Goal: Task Accomplishment & Management: Manage account settings

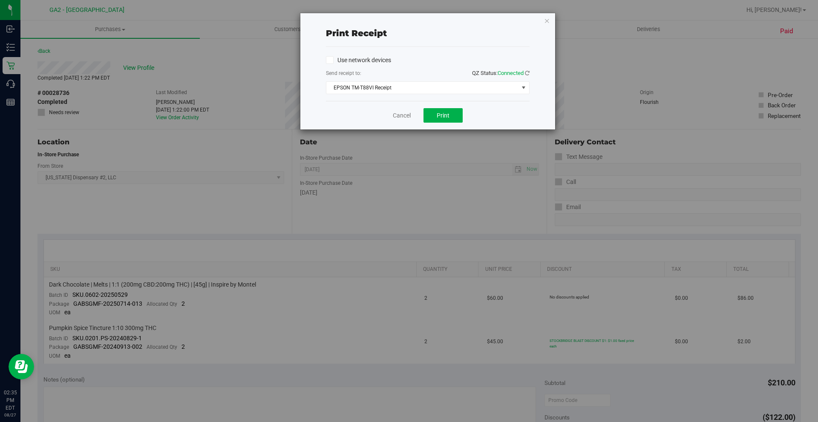
scroll to position [213, 0]
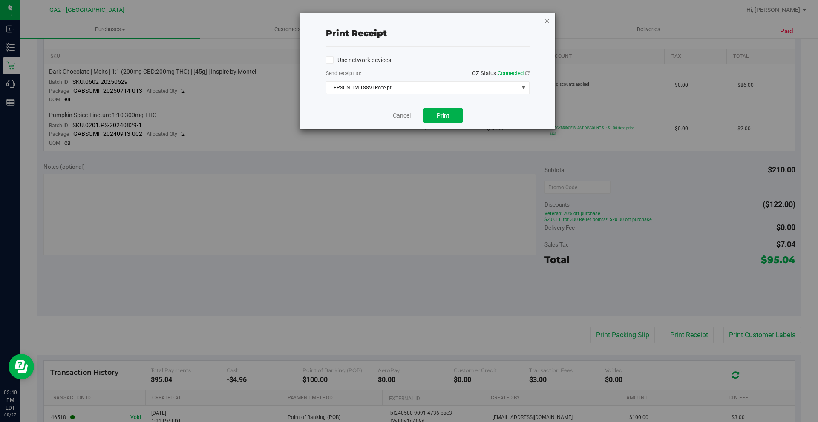
drag, startPoint x: 550, startPoint y: 21, endPoint x: 461, endPoint y: 31, distance: 89.1
click at [549, 21] on icon "button" at bounding box center [547, 20] width 6 height 10
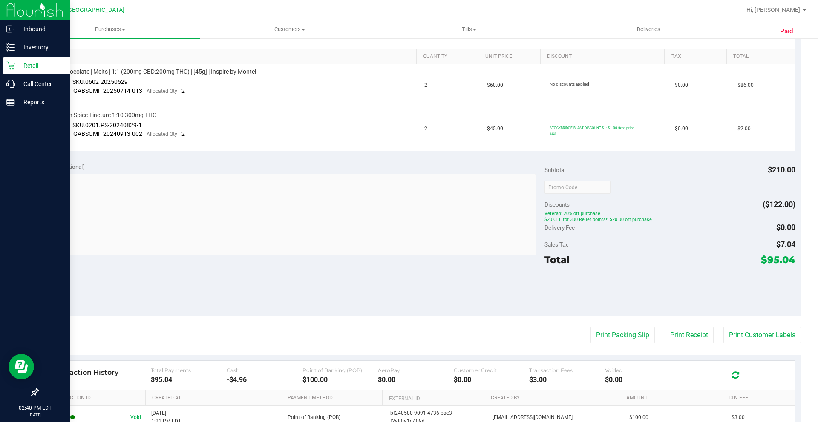
click at [36, 67] on p "Retail" at bounding box center [40, 66] width 51 height 10
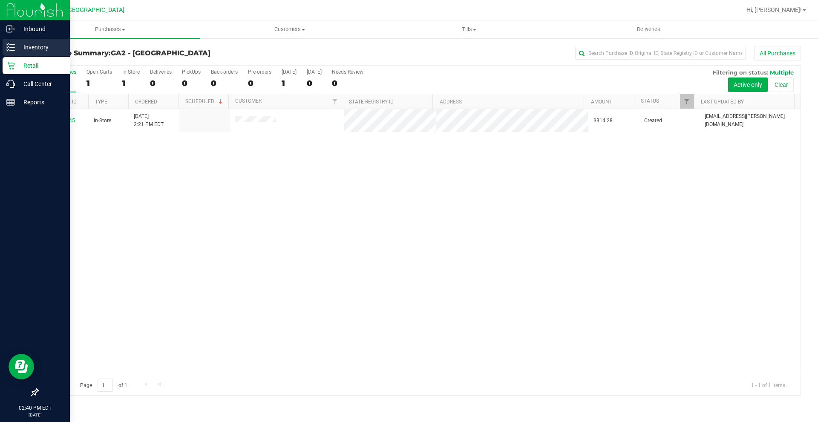
click at [40, 41] on div "Inventory" at bounding box center [36, 47] width 67 height 17
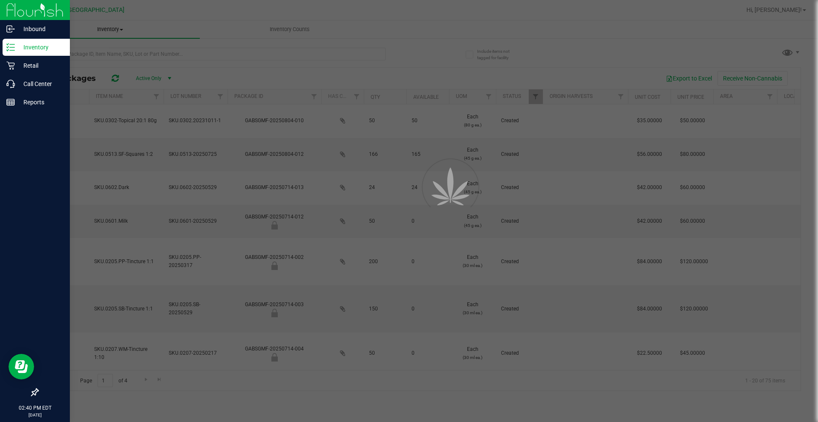
click at [121, 28] on div at bounding box center [409, 211] width 818 height 422
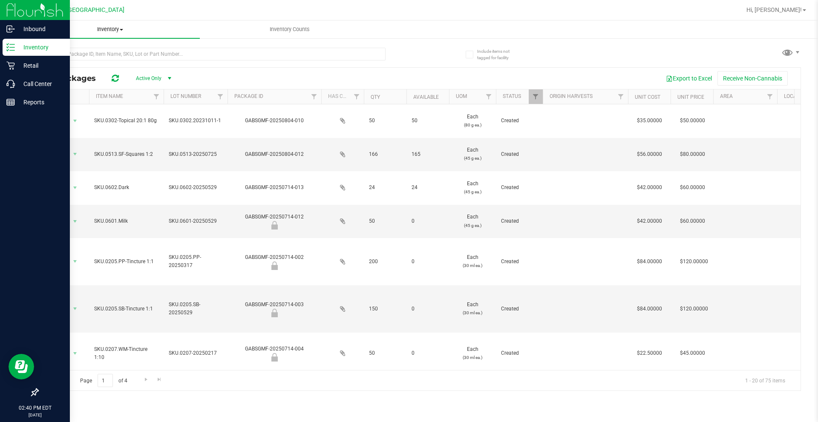
click at [114, 29] on span "Inventory" at bounding box center [109, 30] width 179 height 8
click at [73, 51] on span "All packages" at bounding box center [49, 51] width 58 height 7
click at [178, 59] on input "text" at bounding box center [212, 54] width 348 height 13
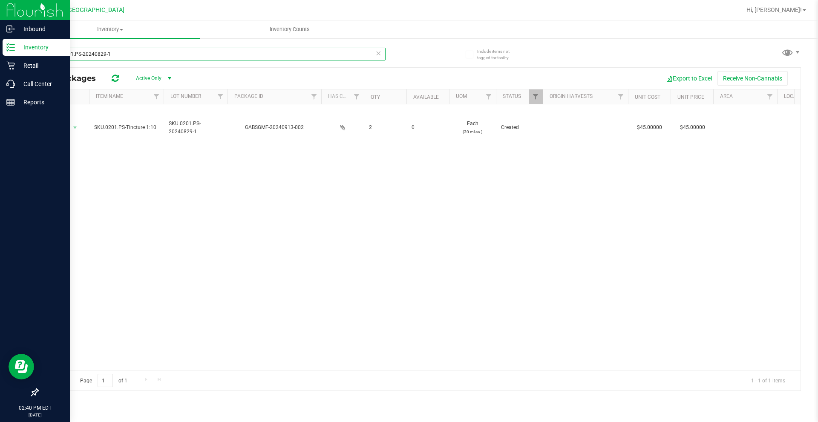
click at [172, 55] on input "SKU.0201.PS-20240829-1" at bounding box center [212, 54] width 348 height 13
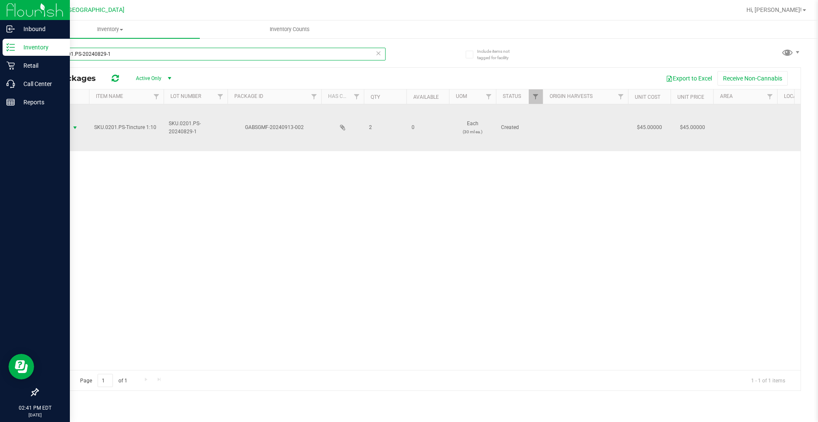
type input "SKU.0201.PS-20240829-1"
click at [66, 131] on span "Action" at bounding box center [57, 128] width 23 height 12
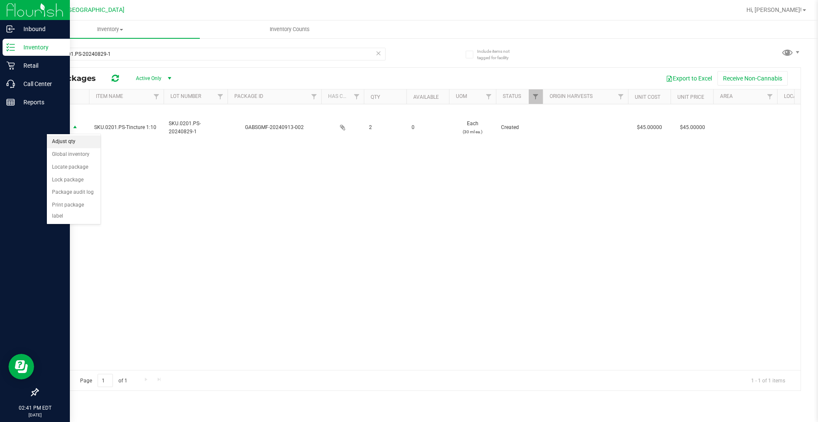
click at [74, 141] on li "Adjust qty" at bounding box center [74, 142] width 54 height 13
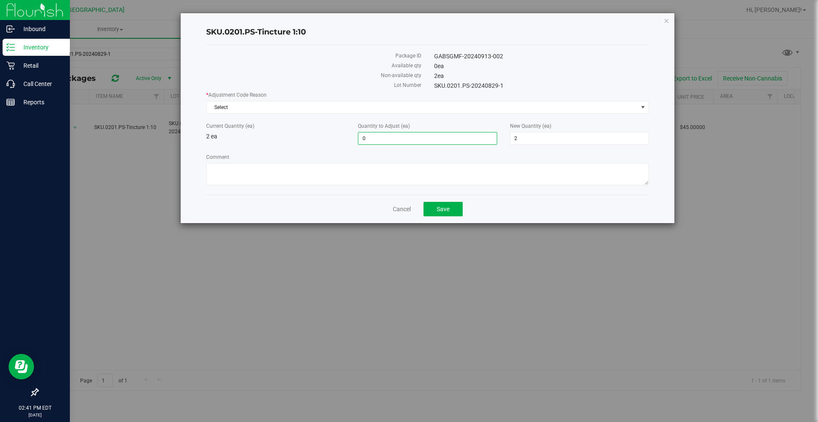
click at [387, 138] on span "0 0" at bounding box center [427, 138] width 139 height 13
click at [391, 139] on span "0 0" at bounding box center [427, 138] width 139 height 13
type input "3"
type input "5"
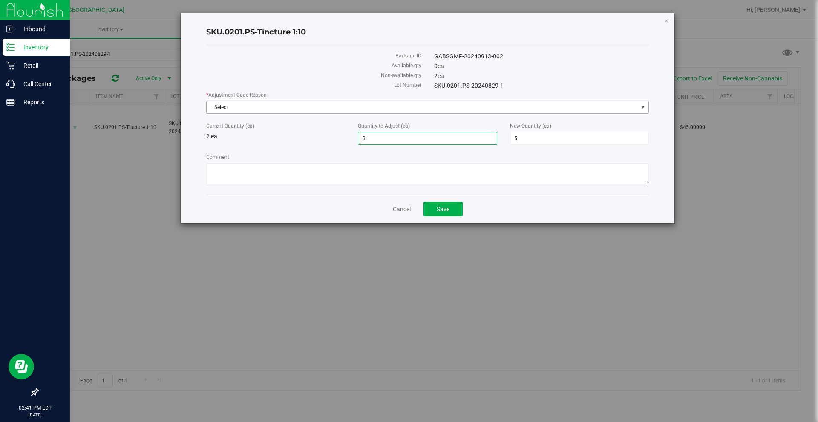
click at [271, 106] on span "Select" at bounding box center [422, 107] width 431 height 12
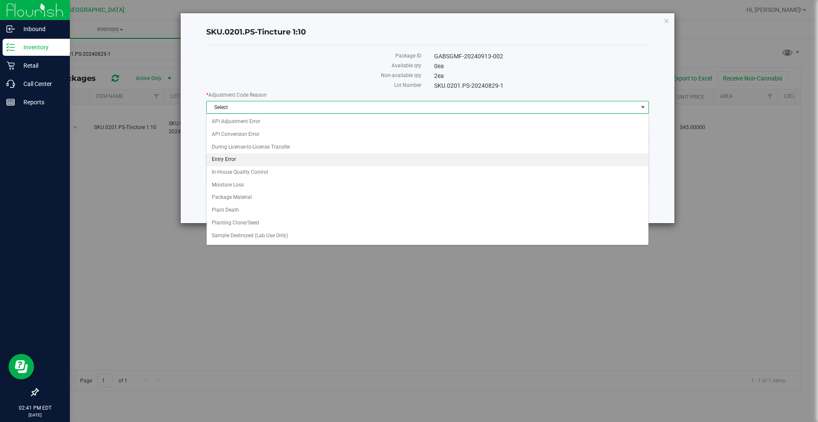
click at [245, 160] on li "Entry Error" at bounding box center [428, 159] width 442 height 13
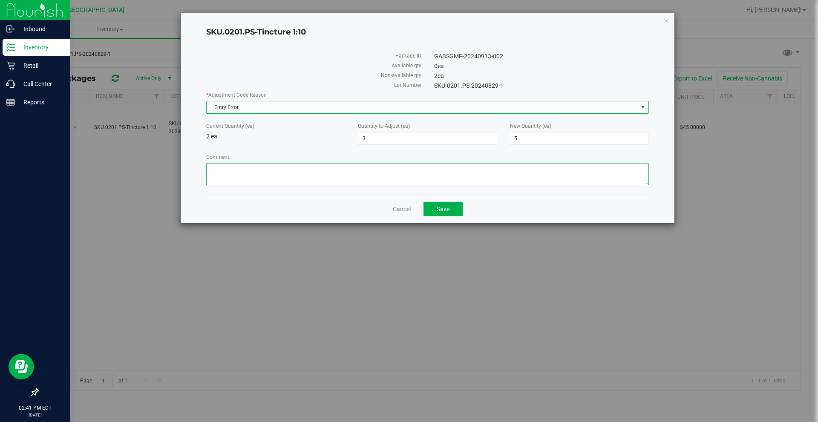
click at [264, 172] on textarea "Comment" at bounding box center [427, 174] width 443 height 22
type textarea "E"
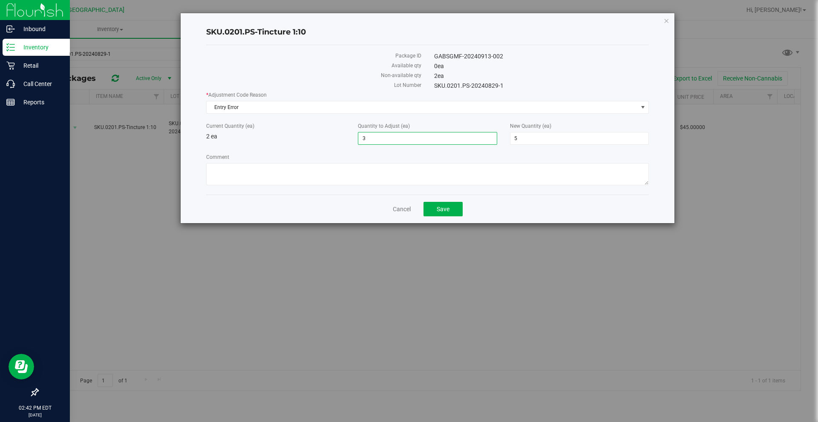
click at [374, 138] on span "3 3" at bounding box center [427, 138] width 139 height 13
type input "1"
type input "3"
click at [383, 174] on textarea "Comment" at bounding box center [427, 174] width 443 height 22
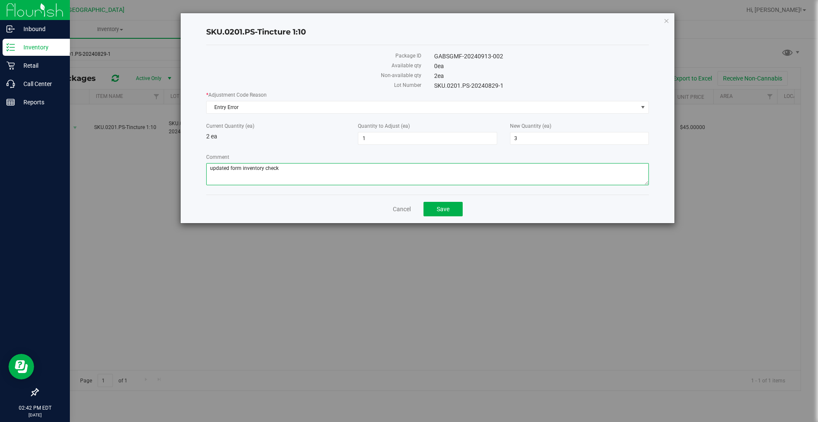
click at [240, 167] on textarea "Comment" at bounding box center [427, 174] width 443 height 22
type textarea "updated from inventory check [DATE] lm"
click at [453, 210] on button "Save" at bounding box center [443, 209] width 39 height 14
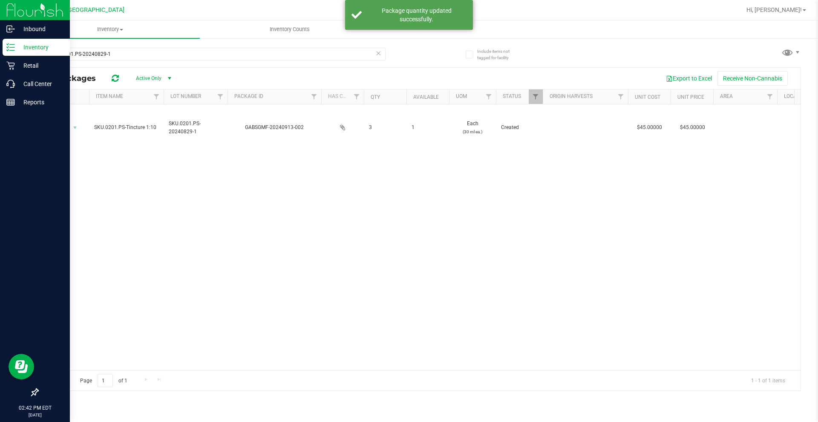
click at [386, 206] on div "Action Action Adjust qty Global inventory Locate package Lock package Package a…" at bounding box center [419, 237] width 763 height 266
click at [109, 30] on span "Inventory" at bounding box center [109, 30] width 179 height 8
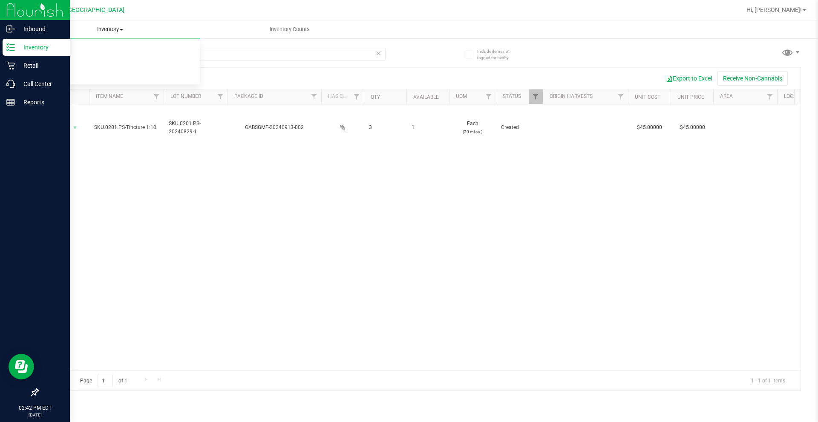
click at [109, 30] on span "Inventory" at bounding box center [109, 30] width 179 height 8
click at [21, 48] on p "Inventory" at bounding box center [40, 47] width 51 height 10
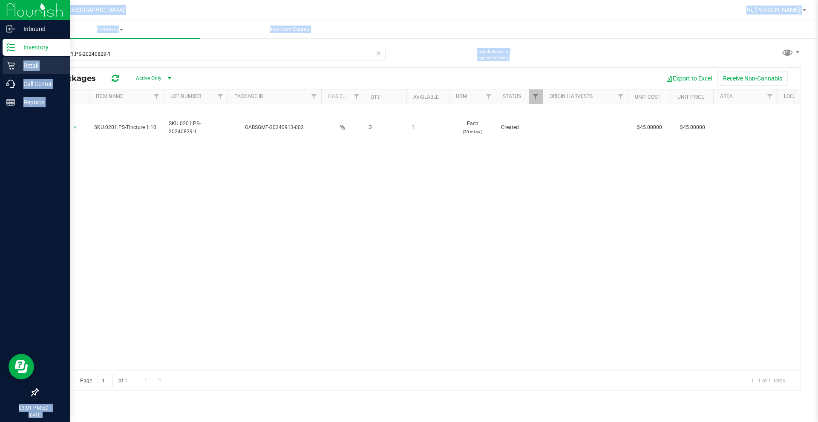
drag, startPoint x: 144, startPoint y: 61, endPoint x: 0, endPoint y: 62, distance: 144.0
click at [0, 62] on div "Inbound Inventory Retail Call Center Reports 03:01 PM EDT [DATE] 08/27 GA2 - [G…" at bounding box center [409, 211] width 818 height 422
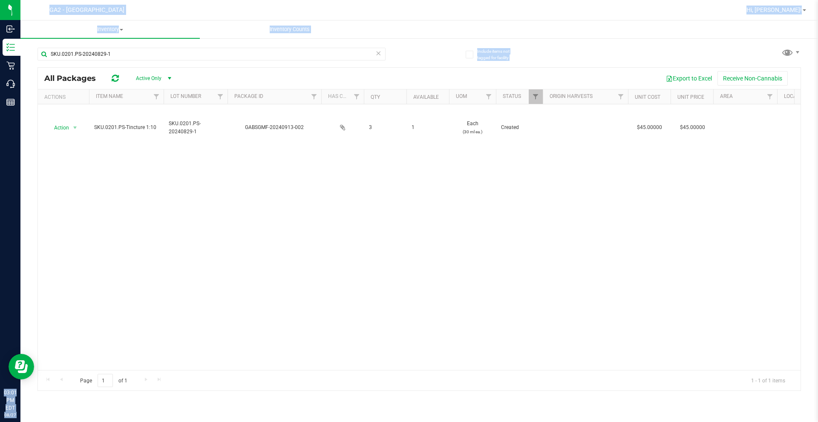
click at [138, 61] on div "SKU.0201.PS-20240829-1" at bounding box center [212, 58] width 348 height 20
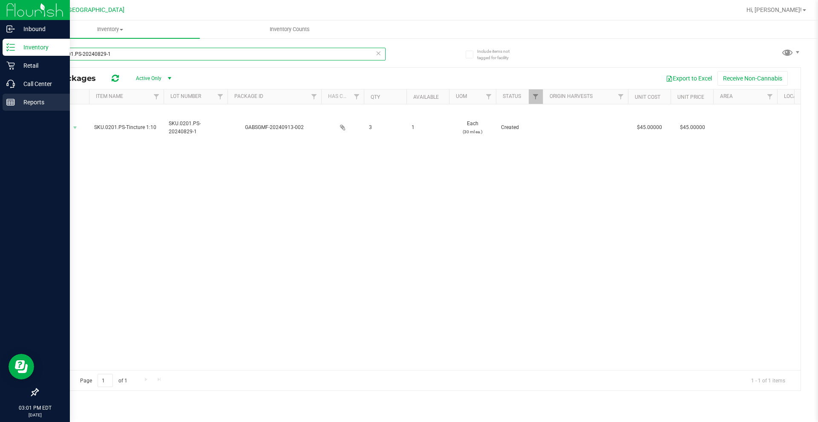
drag, startPoint x: 138, startPoint y: 54, endPoint x: 0, endPoint y: 94, distance: 143.4
click at [0, 94] on div "Inbound Inventory Retail Call Center Reports 03:01 PM EDT [DATE] 08/27 GA2 - [G…" at bounding box center [409, 211] width 818 height 422
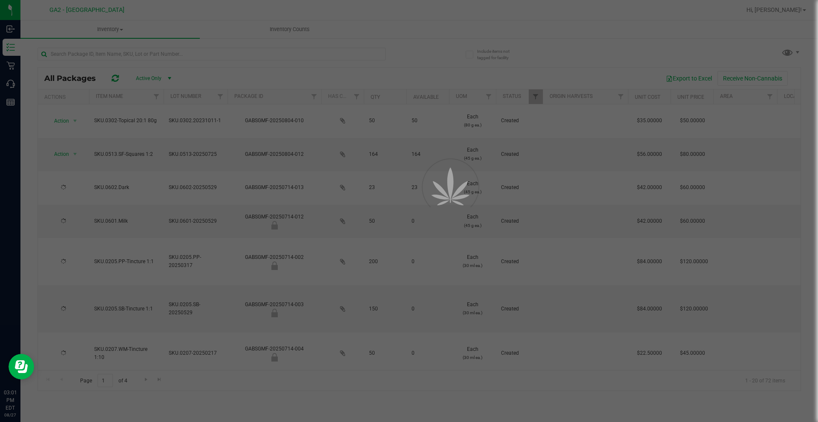
click at [94, 57] on div at bounding box center [409, 211] width 818 height 422
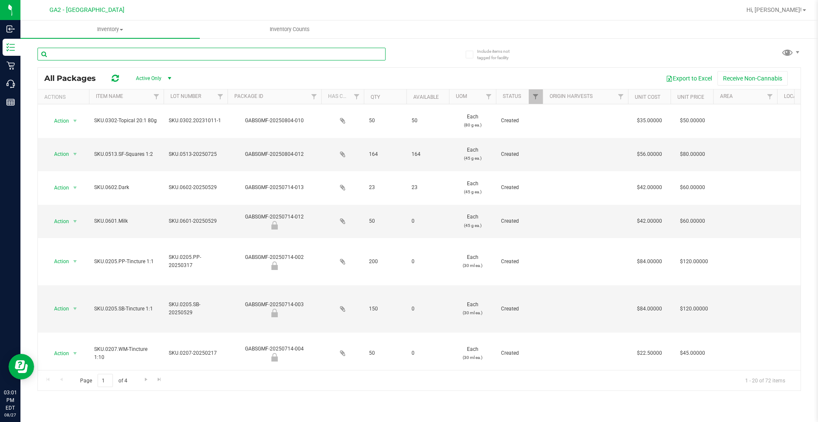
click at [94, 57] on input "text" at bounding box center [212, 54] width 348 height 13
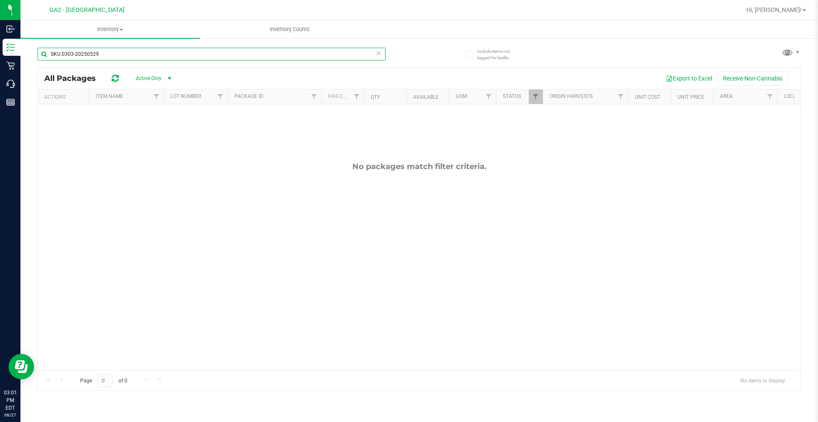
click at [115, 55] on input "SKU.0303-20250529" at bounding box center [212, 54] width 348 height 13
type input "SKU.0303-20250529"
click at [134, 185] on div "No packages match filter criteria." at bounding box center [419, 265] width 763 height 323
click at [98, 58] on input "SKU.0303-20250529" at bounding box center [212, 54] width 348 height 13
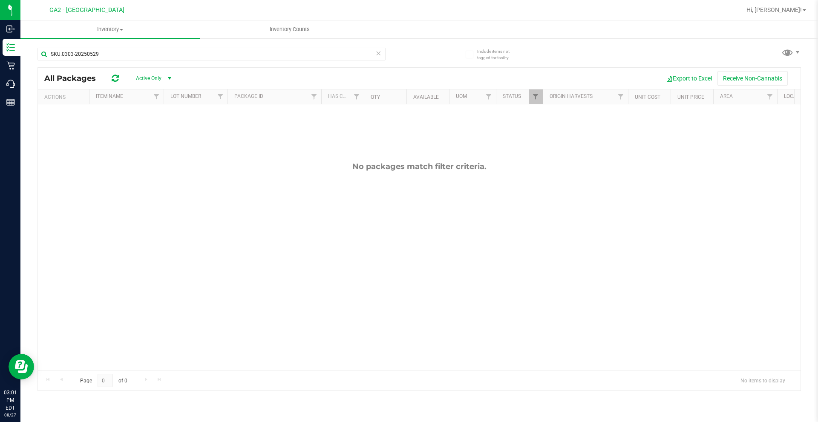
click at [229, 170] on div "No packages match filter criteria." at bounding box center [419, 166] width 763 height 9
click at [113, 29] on span "Inventory" at bounding box center [109, 30] width 179 height 8
click at [79, 49] on li "All packages" at bounding box center [109, 51] width 179 height 10
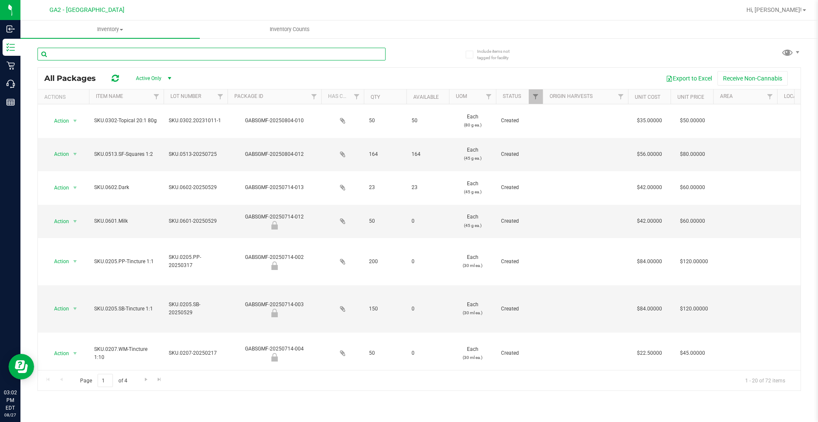
click at [108, 54] on input "text" at bounding box center [212, 54] width 348 height 13
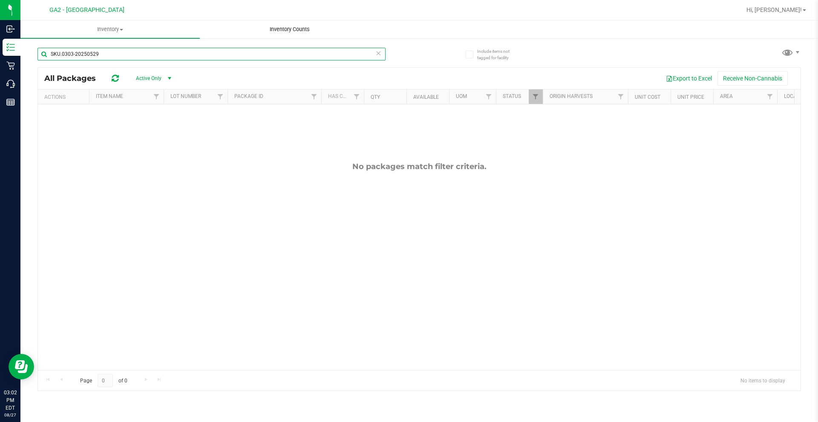
type input "SKU.0303-20250529"
click at [114, 29] on span "Inventory" at bounding box center [109, 30] width 179 height 8
click at [72, 50] on span "All packages" at bounding box center [49, 51] width 58 height 7
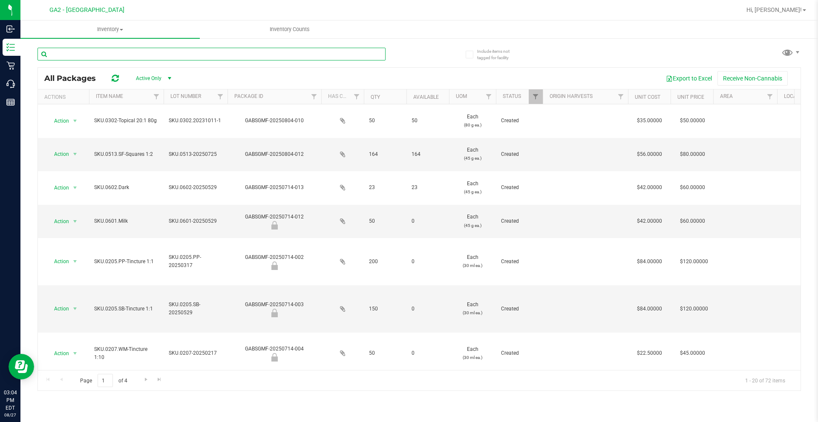
click at [92, 50] on input "text" at bounding box center [212, 54] width 348 height 13
click at [114, 27] on span "Inventory" at bounding box center [109, 30] width 179 height 8
click at [56, 60] on span "All inventory" at bounding box center [49, 61] width 58 height 7
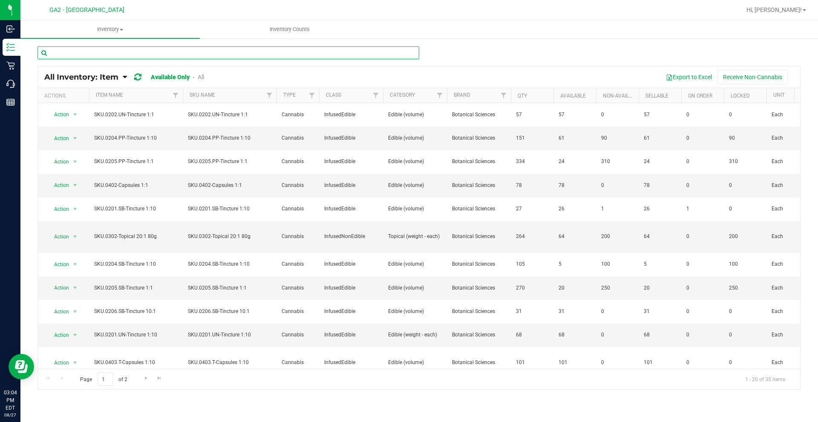
click at [84, 55] on input "text" at bounding box center [229, 52] width 382 height 13
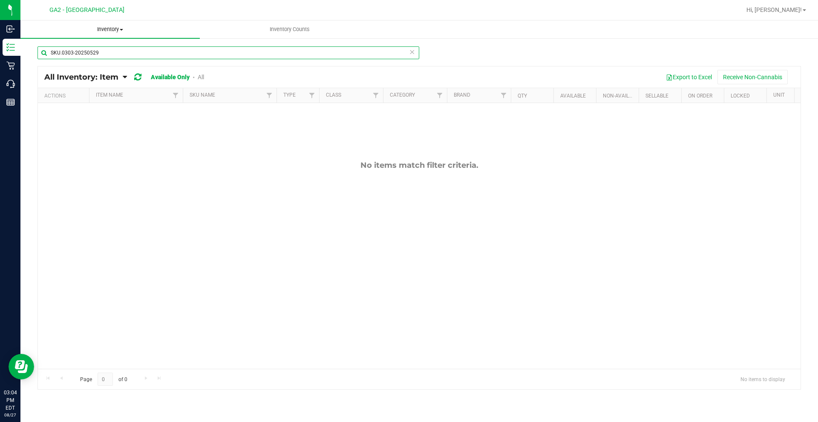
type input "SKU.0303-20250529"
click at [119, 23] on div "GA2 - Stockbridge Hi, [PERSON_NAME]! Inventory All packages All inventory Waste…" at bounding box center [419, 211] width 798 height 422
click at [118, 29] on span "Inventory" at bounding box center [109, 30] width 179 height 8
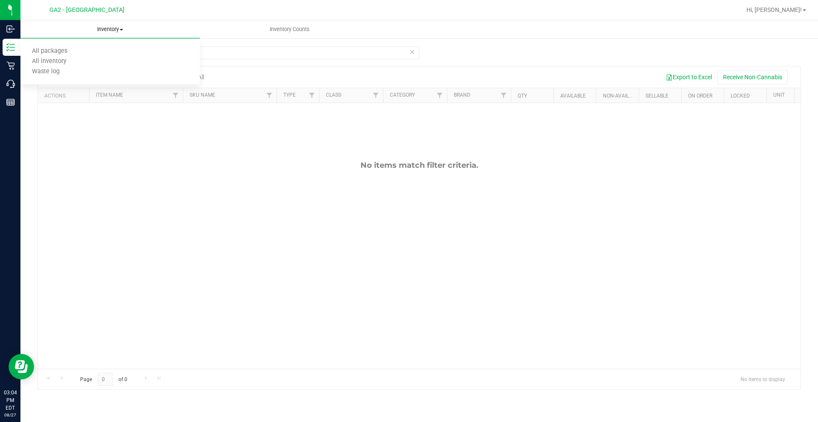
click at [111, 32] on span "Inventory" at bounding box center [109, 30] width 179 height 8
click at [112, 30] on span "Inventory" at bounding box center [109, 30] width 179 height 8
click at [54, 52] on span "All packages" at bounding box center [49, 51] width 58 height 7
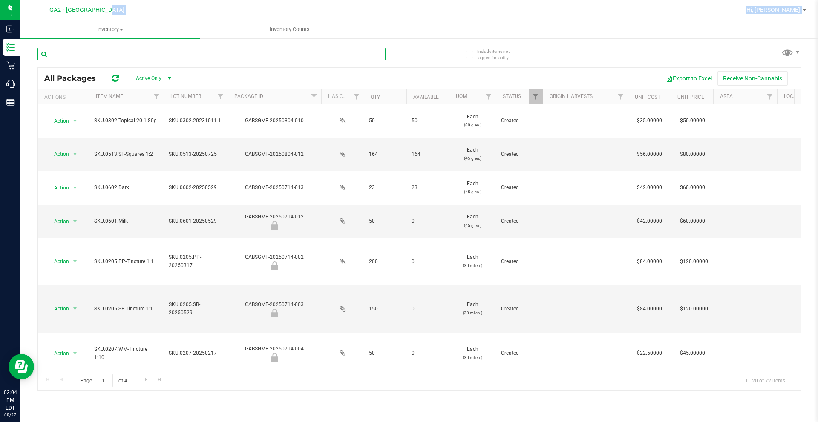
click at [157, 53] on input "text" at bounding box center [212, 54] width 348 height 13
type input "303"
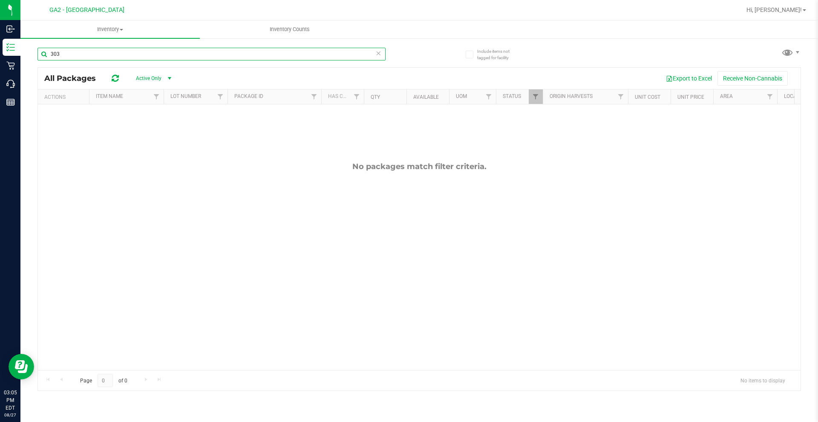
click at [119, 54] on input "303" at bounding box center [212, 54] width 348 height 13
type input "3"
type input "303"
click at [119, 31] on span "Inventory" at bounding box center [109, 30] width 179 height 8
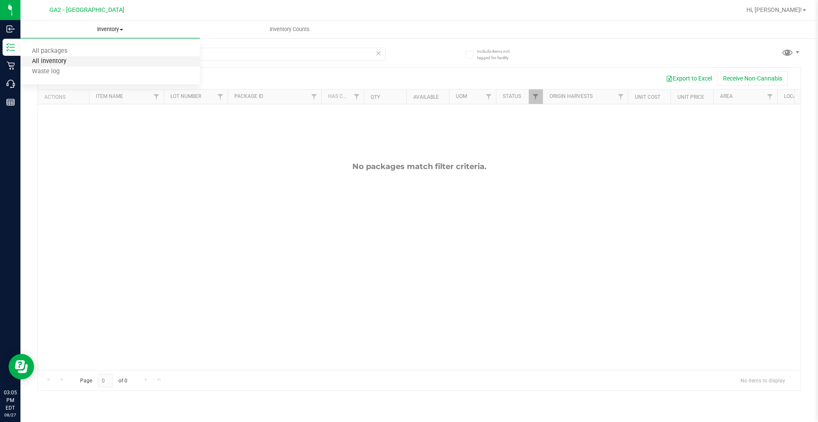
click at [60, 60] on span "All inventory" at bounding box center [49, 61] width 58 height 7
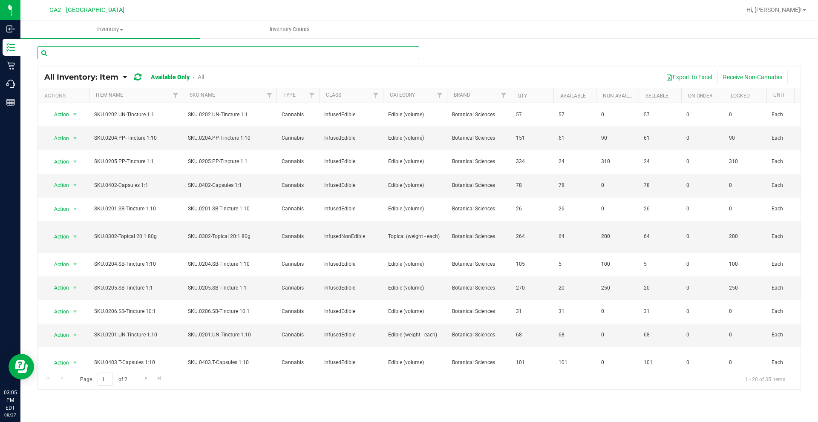
click at [76, 55] on input "text" at bounding box center [229, 52] width 382 height 13
type input "303"
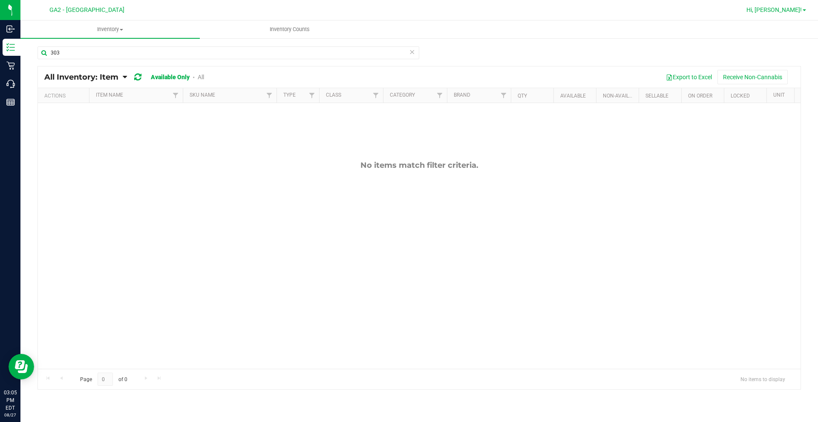
click at [801, 11] on span "Hi, [PERSON_NAME]!" at bounding box center [774, 9] width 55 height 7
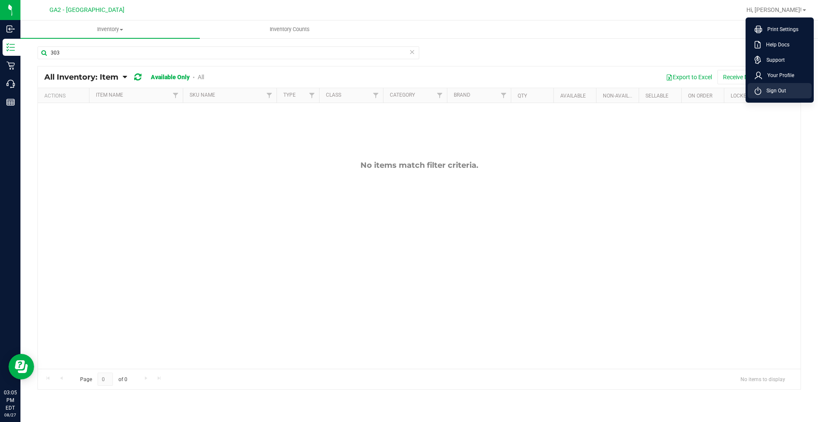
click at [782, 88] on span "Sign Out" at bounding box center [774, 91] width 25 height 9
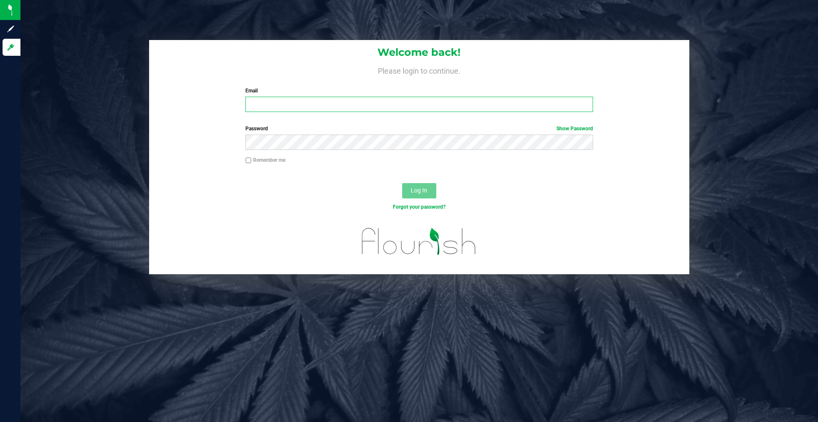
click at [314, 105] on input "Email" at bounding box center [418, 104] width 347 height 15
type input "[EMAIL_ADDRESS][DOMAIN_NAME]"
click at [402, 183] on button "Log In" at bounding box center [419, 190] width 34 height 15
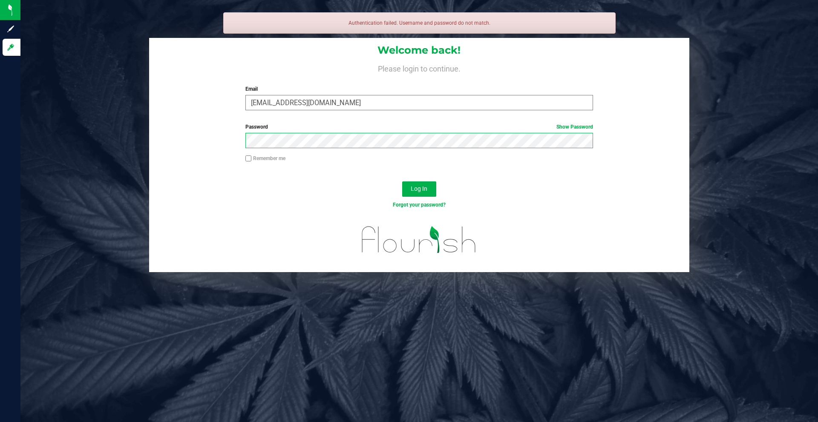
click at [402, 182] on button "Log In" at bounding box center [419, 189] width 34 height 15
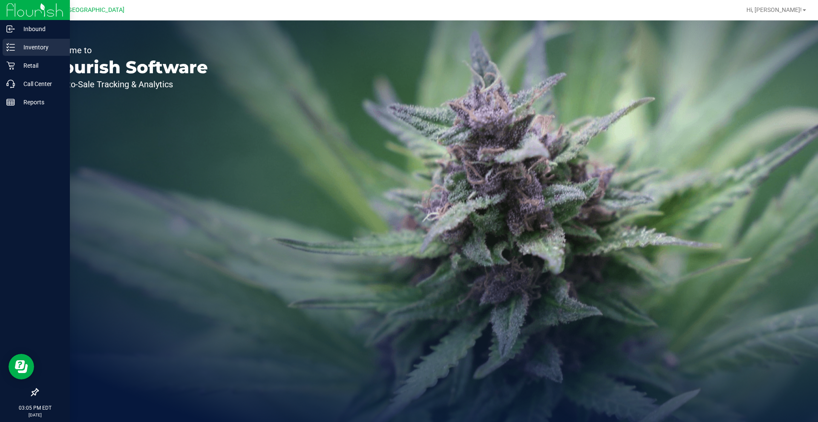
click at [37, 46] on p "Inventory" at bounding box center [40, 47] width 51 height 10
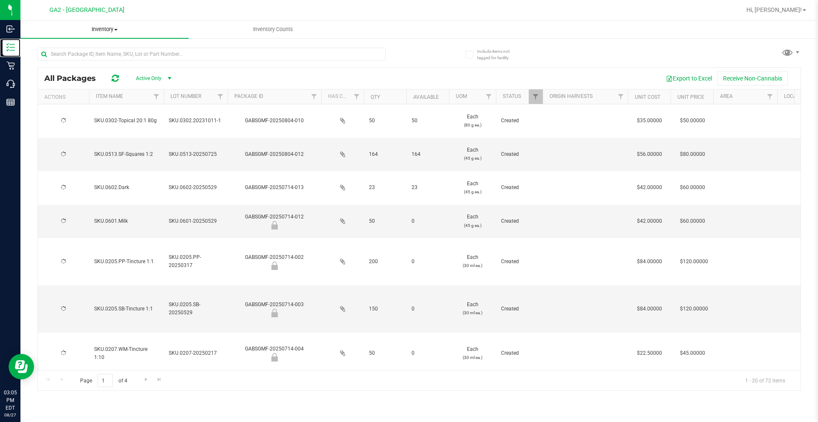
type input "[DATE]"
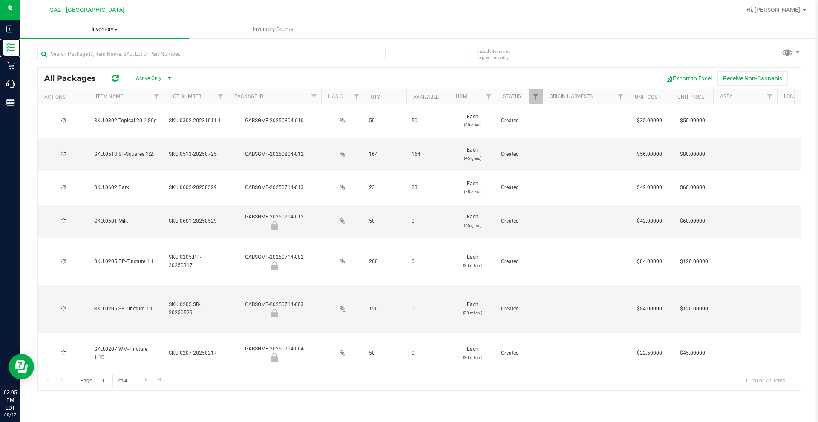
type input "[DATE]"
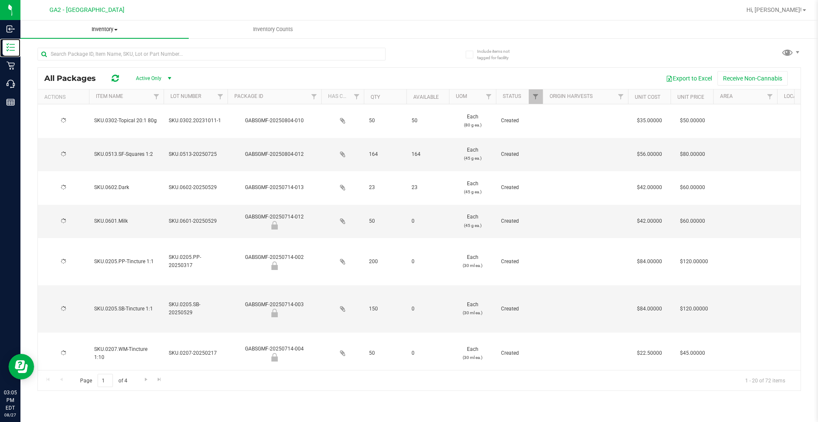
type input "[DATE]"
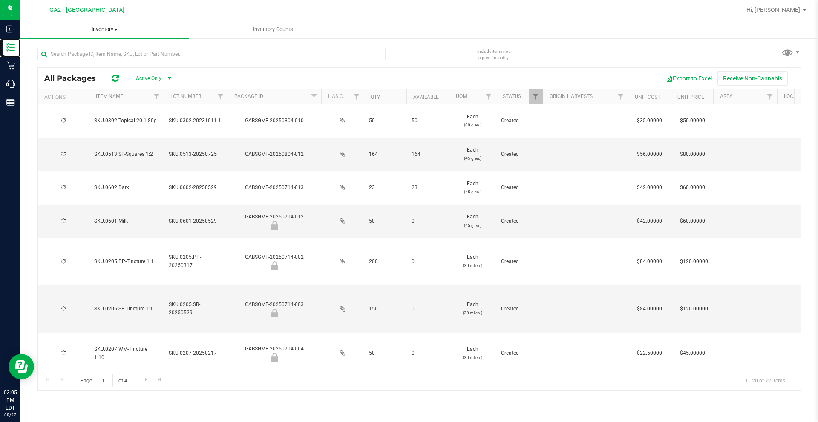
type input "[DATE]"
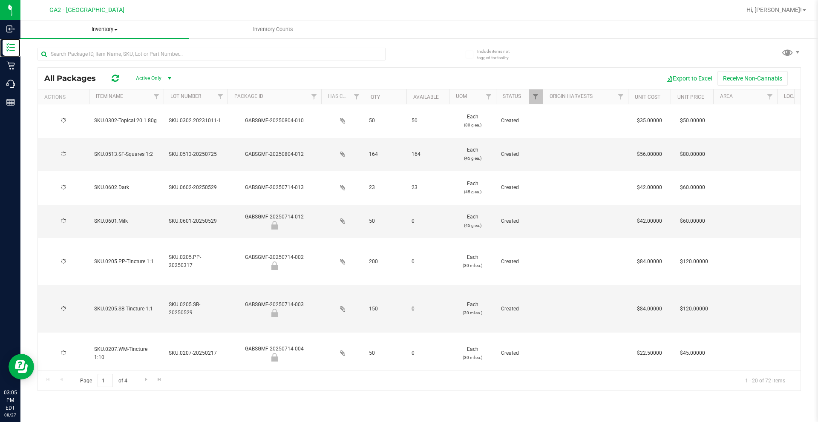
type input "[DATE]"
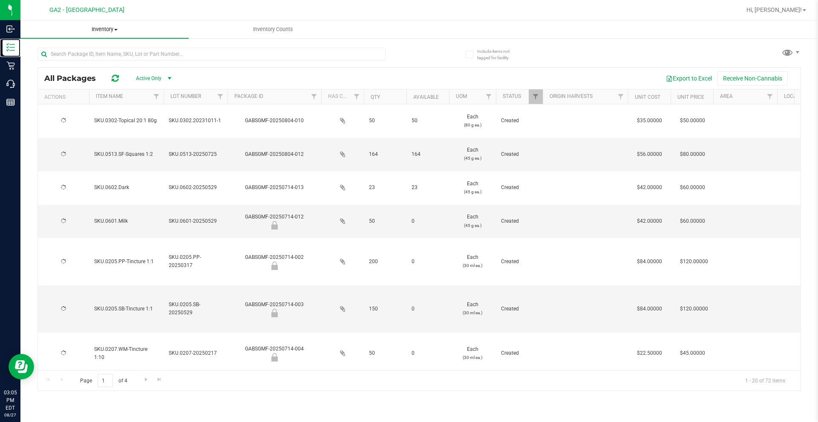
type input "[DATE]"
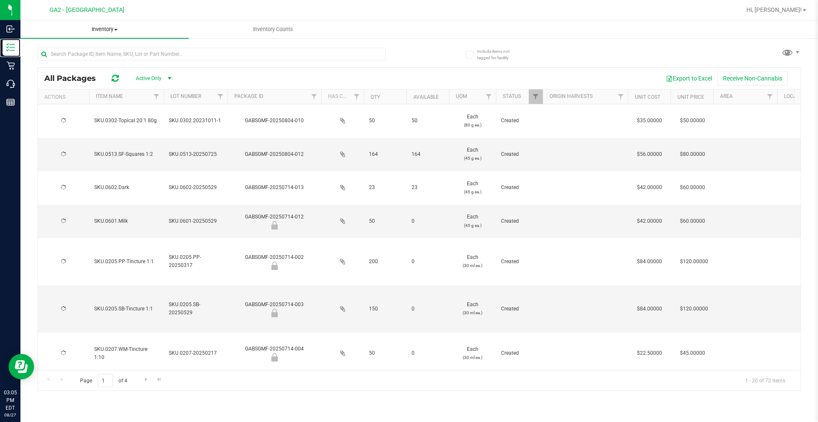
type input "[DATE]"
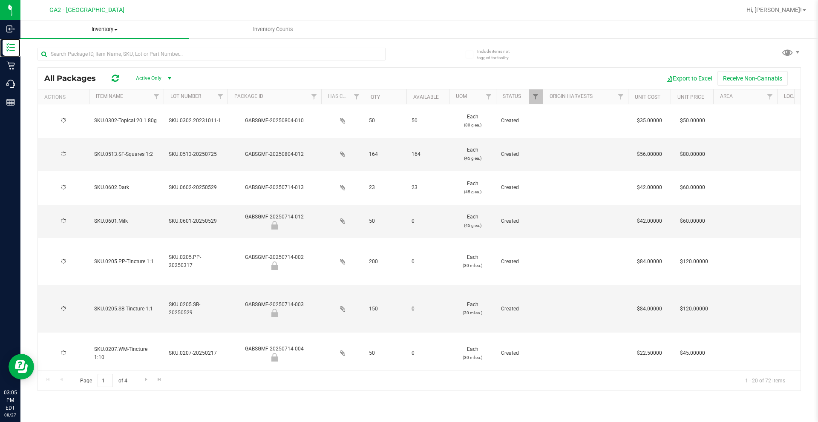
type input "[DATE]"
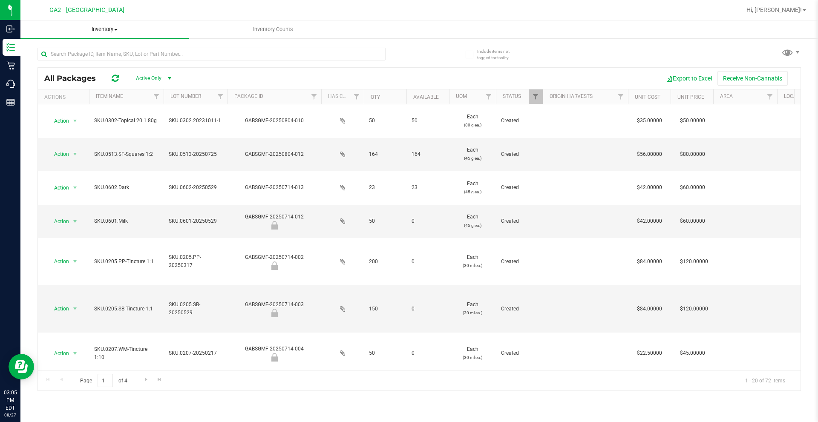
click at [114, 27] on span "Inventory" at bounding box center [104, 30] width 168 height 8
click at [94, 49] on li "All packages" at bounding box center [104, 51] width 168 height 10
type input "[DATE]"
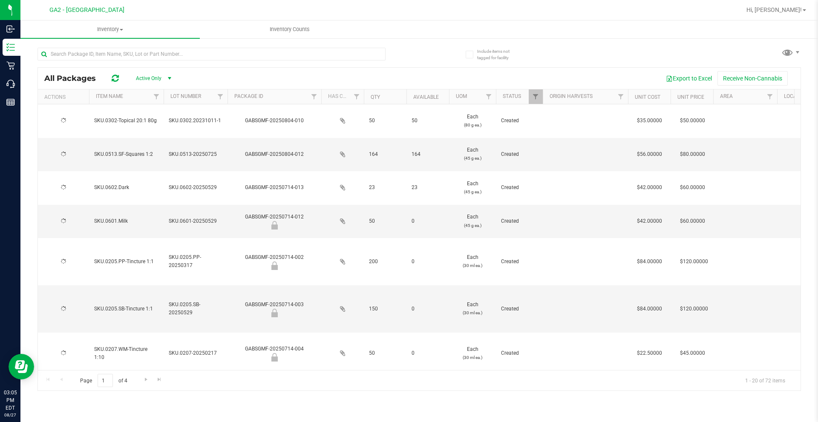
type input "[DATE]"
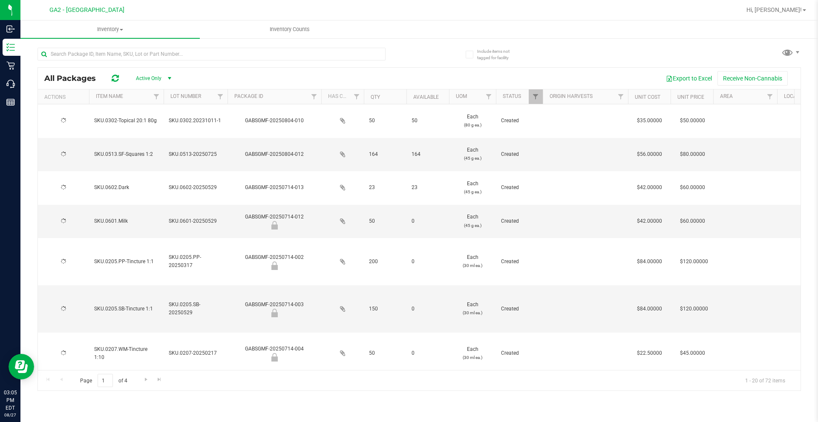
type input "[DATE]"
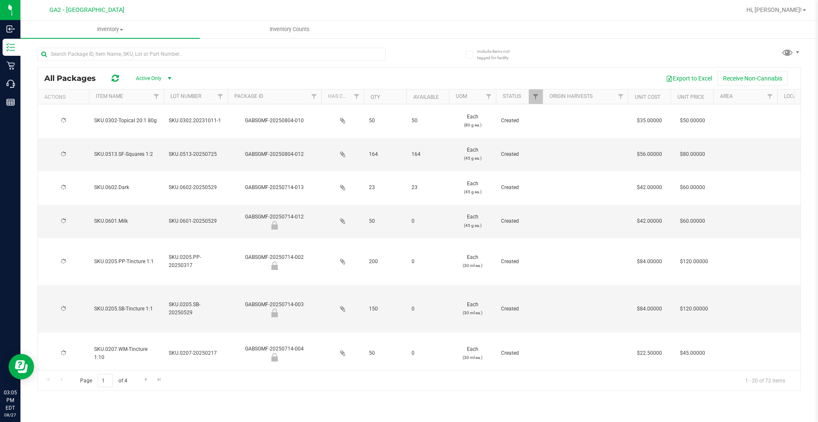
type input "[DATE]"
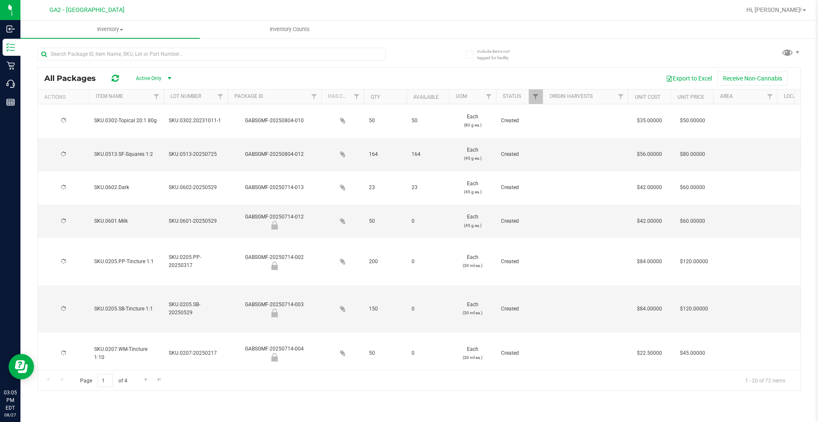
type input "[DATE]"
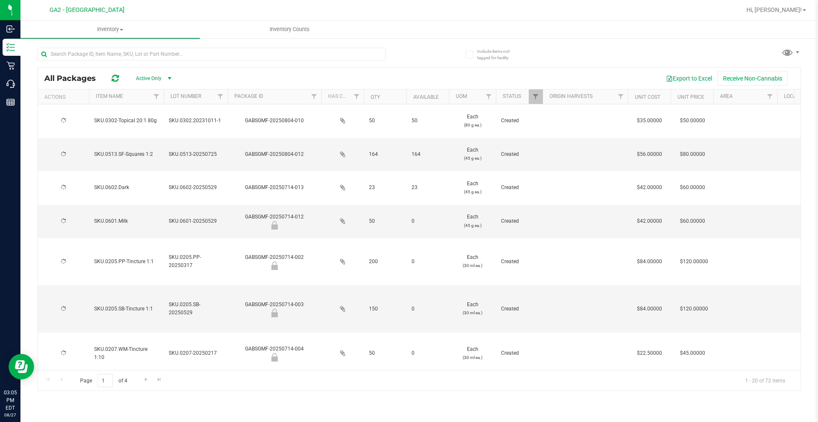
type input "[DATE]"
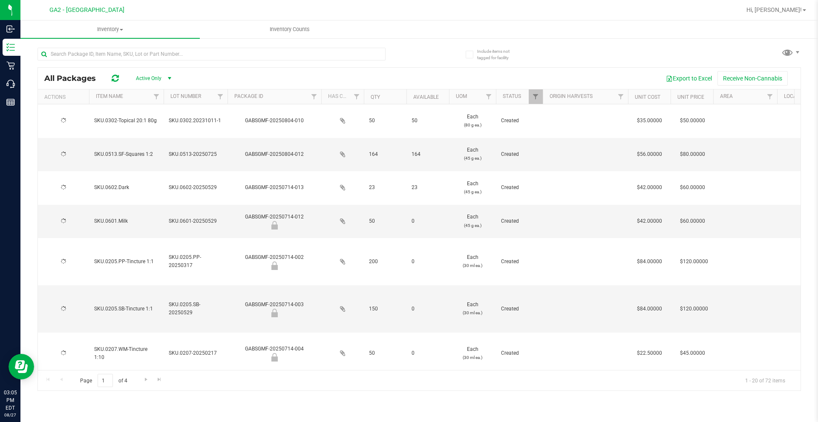
type input "[DATE]"
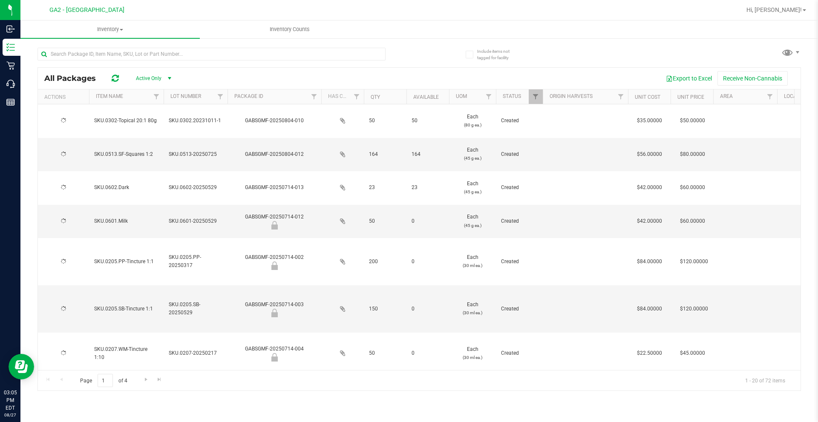
type input "[DATE]"
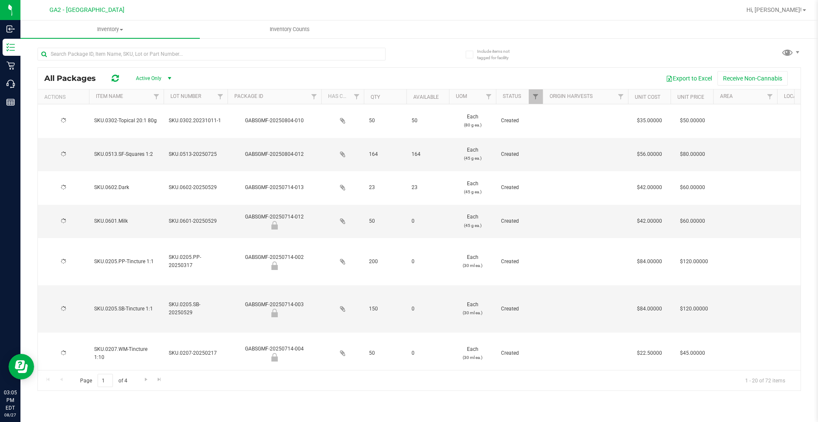
type input "[DATE]"
click at [182, 56] on input "text" at bounding box center [212, 54] width 348 height 13
type input "303"
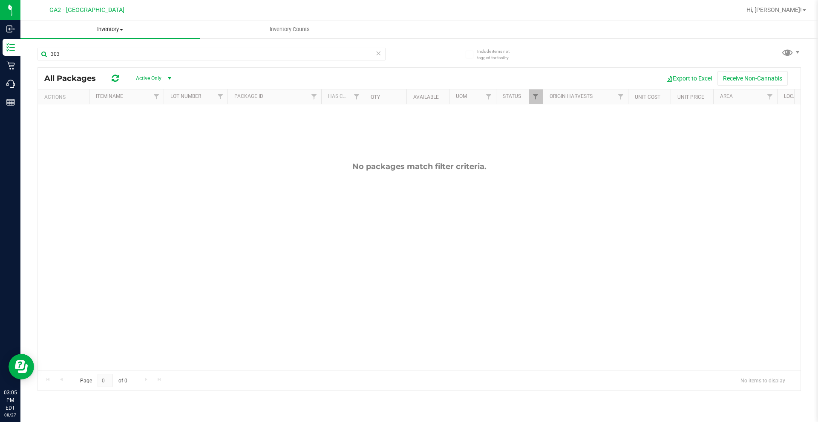
click at [114, 32] on span "Inventory" at bounding box center [109, 30] width 179 height 8
click at [66, 60] on span "All inventory" at bounding box center [49, 61] width 58 height 7
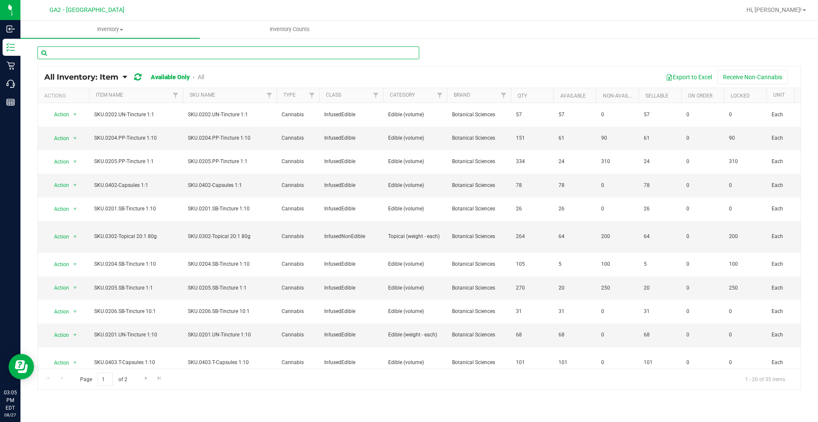
click at [77, 53] on input "text" at bounding box center [229, 52] width 382 height 13
type input "303"
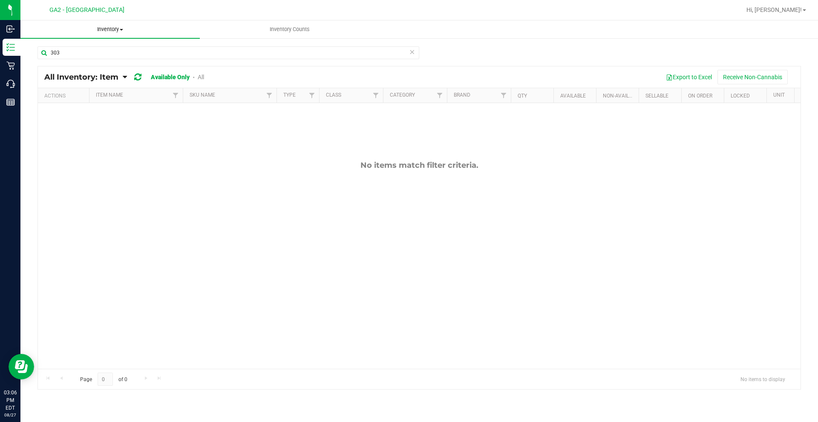
click at [117, 28] on span "Inventory" at bounding box center [109, 30] width 179 height 8
click at [181, 217] on div "No items match filter criteria." at bounding box center [419, 264] width 763 height 323
click at [168, 213] on div "No items match filter criteria." at bounding box center [419, 264] width 763 height 323
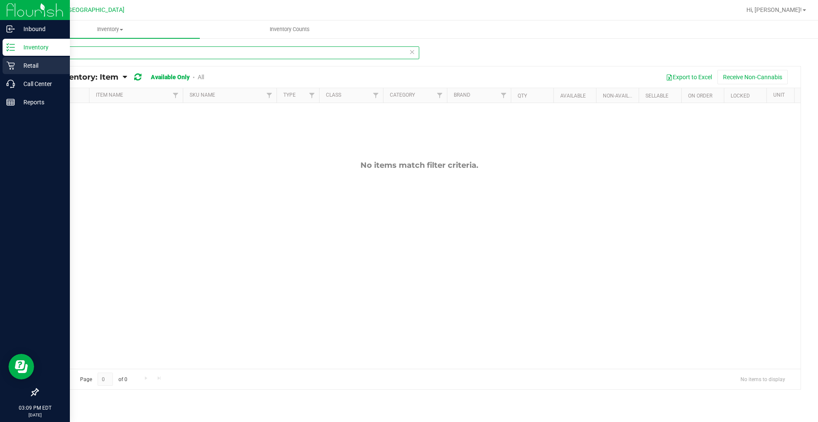
drag, startPoint x: 92, startPoint y: 53, endPoint x: 12, endPoint y: 60, distance: 80.0
click at [12, 60] on div "Inbound Inventory Retail Call Center Reports 03:09 PM EDT 08/27/2025 08/27 GA2 …" at bounding box center [409, 211] width 818 height 422
type input "lemon"
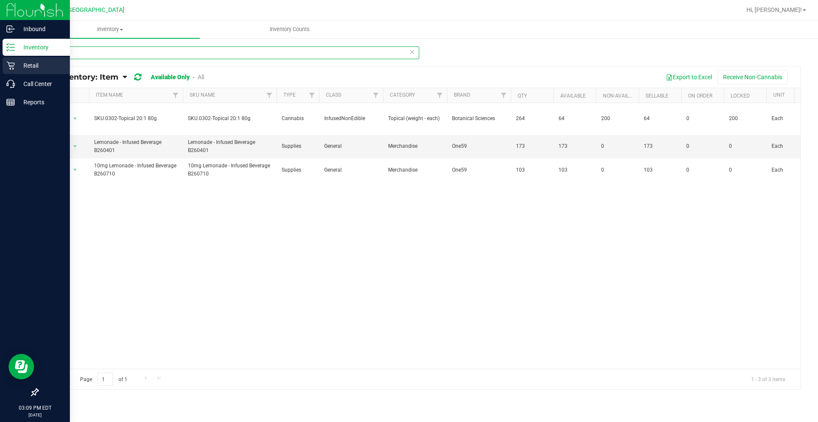
drag, startPoint x: 124, startPoint y: 52, endPoint x: 0, endPoint y: 59, distance: 123.8
click at [0, 59] on div "Inbound Inventory Retail Call Center Reports 03:09 PM EDT 08/27/2025 08/27 GA2 …" at bounding box center [409, 211] width 818 height 422
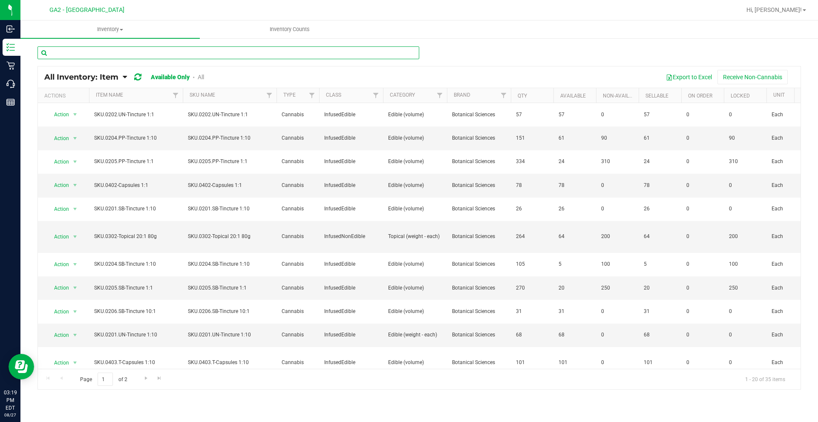
click at [121, 51] on input "text" at bounding box center [229, 52] width 382 height 13
click at [471, 52] on div at bounding box center [420, 56] width 764 height 20
click at [140, 50] on input "text" at bounding box center [229, 52] width 382 height 13
click at [532, 46] on div "All Inventory: Item Item Summary Item (default) Item by Strain Item by Location" at bounding box center [419, 171] width 798 height 266
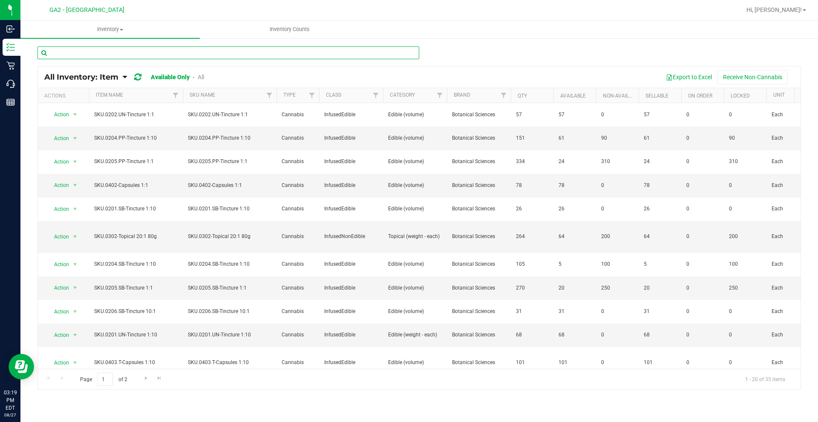
click at [228, 57] on input "text" at bounding box center [229, 52] width 382 height 13
type input "304"
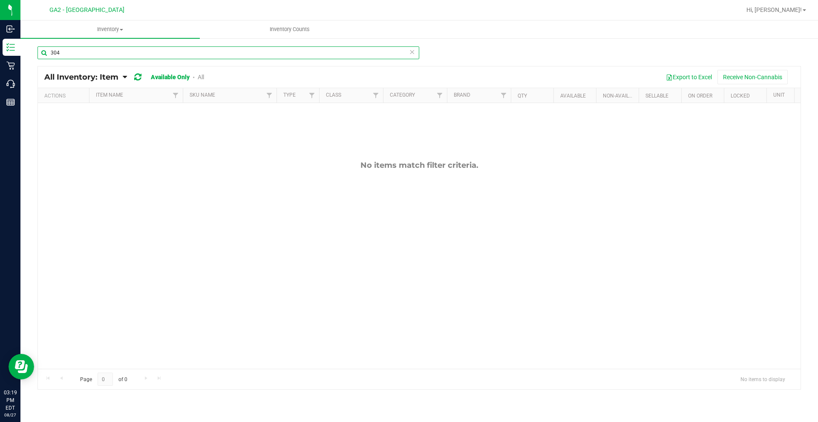
click at [228, 57] on input "304" at bounding box center [229, 52] width 382 height 13
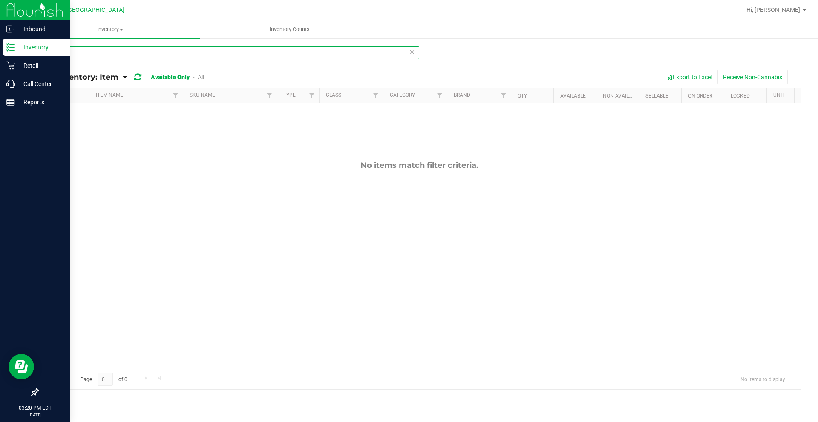
drag, startPoint x: 115, startPoint y: 59, endPoint x: 19, endPoint y: 57, distance: 96.3
click at [19, 57] on div "Inbound Inventory Retail Call Center Reports 03:20 PM EDT 08/27/2025 08/27 GA2 …" at bounding box center [409, 211] width 818 height 422
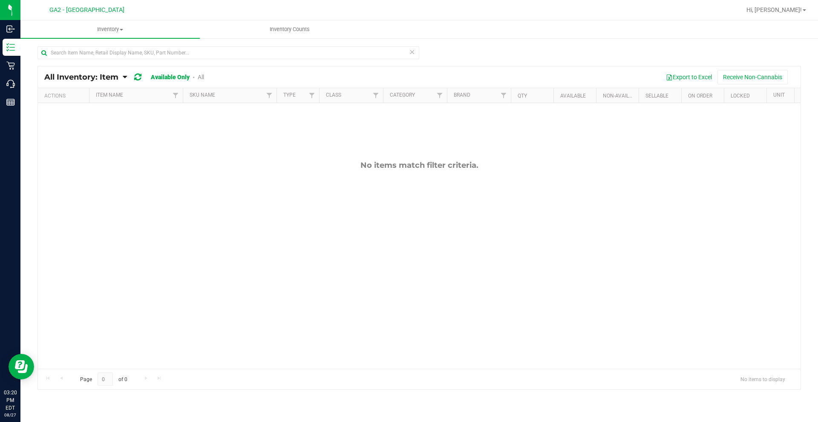
click at [184, 168] on div "No items match filter criteria." at bounding box center [419, 165] width 763 height 9
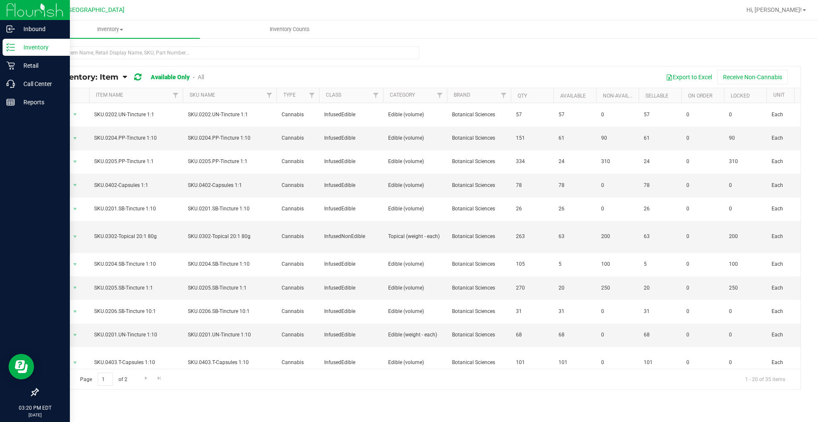
click at [12, 44] on line at bounding box center [12, 44] width 5 height 0
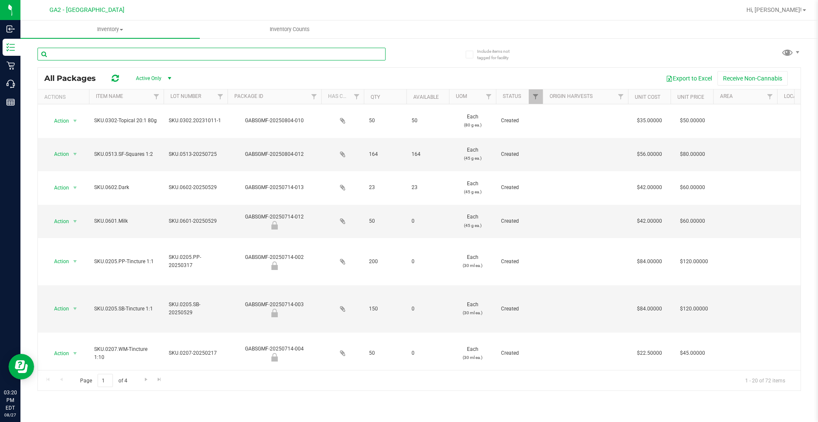
click at [152, 52] on input "text" at bounding box center [212, 54] width 348 height 13
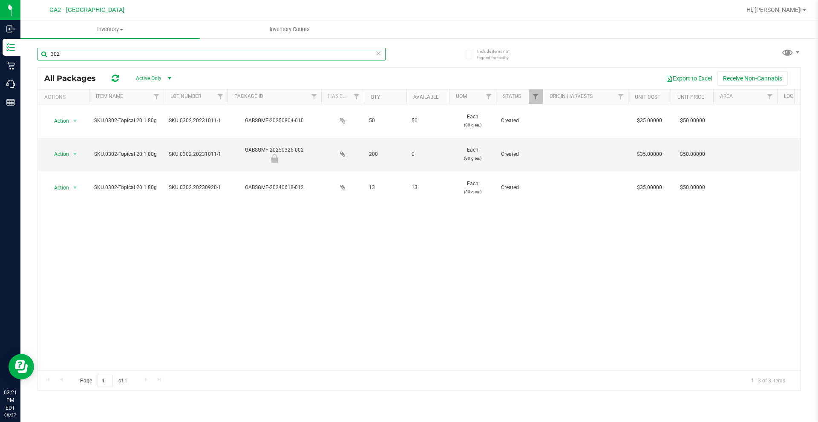
type input "302"
click at [255, 226] on div "Action Action Adjust qty Global inventory Locate package Lock package Package a…" at bounding box center [419, 237] width 763 height 266
click at [223, 216] on div "Action Action Adjust qty Global inventory Locate package Lock package Package a…" at bounding box center [419, 237] width 763 height 266
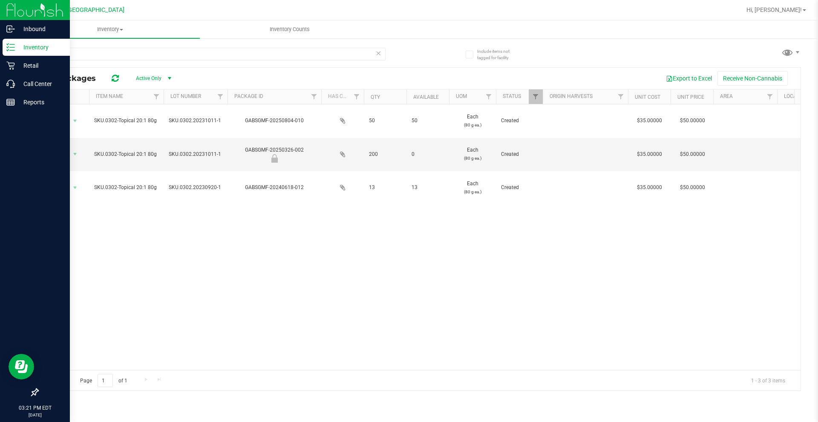
click at [27, 48] on p "Inventory" at bounding box center [40, 47] width 51 height 10
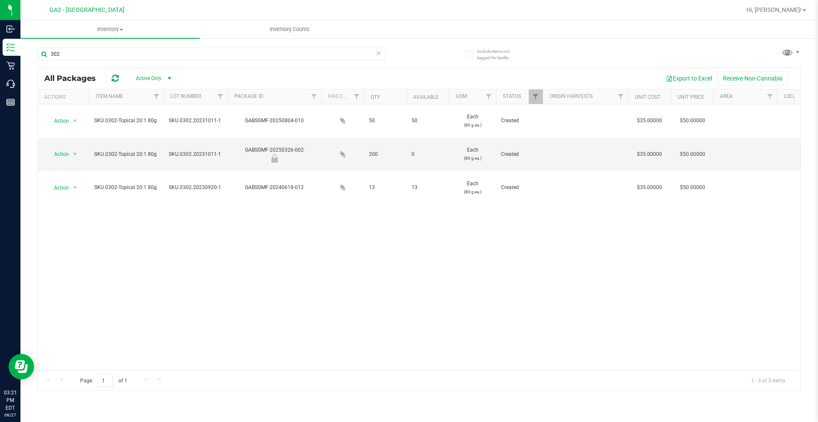
click at [369, 334] on div "Action Action Adjust qty Global inventory Locate package Lock package Package a…" at bounding box center [419, 237] width 763 height 266
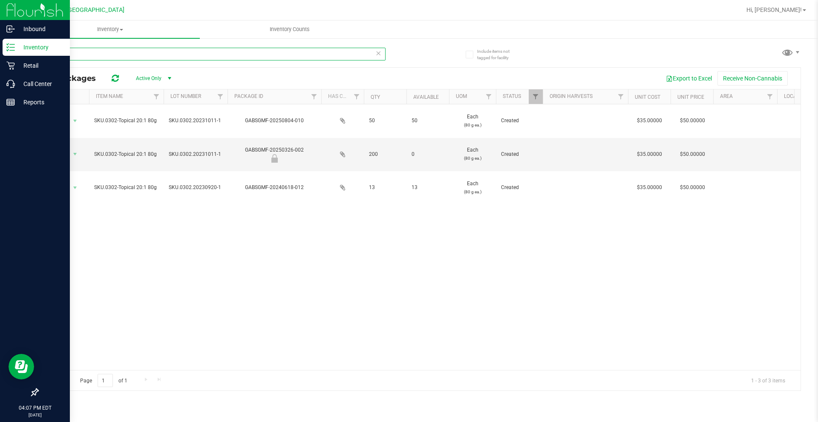
drag, startPoint x: 113, startPoint y: 56, endPoint x: 0, endPoint y: 55, distance: 112.9
click at [0, 55] on div "Inbound Inventory Retail Call Center Reports 04:07 PM EDT 08/27/2025 08/27 GA2 …" at bounding box center [409, 211] width 818 height 422
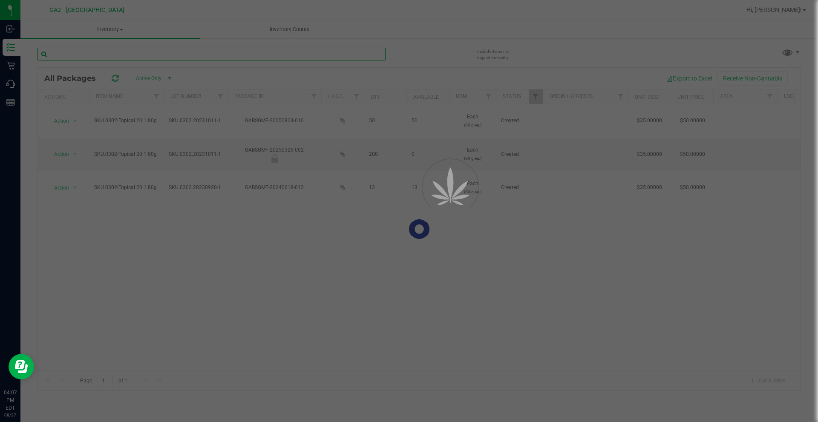
click at [214, 56] on input "text" at bounding box center [212, 54] width 348 height 13
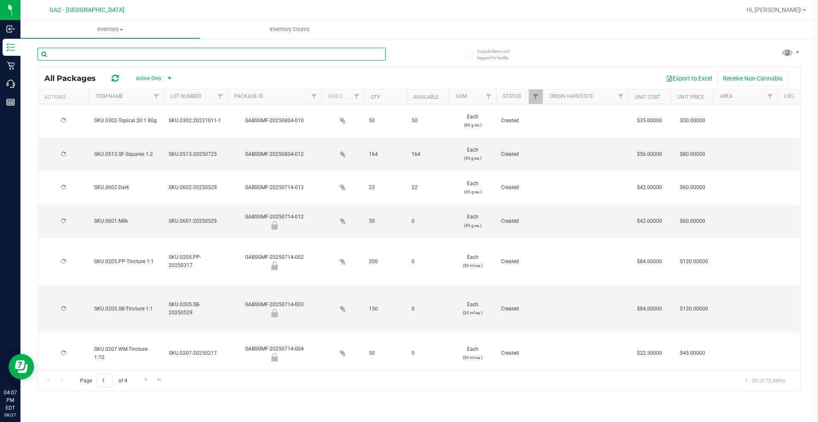
type input "[DATE]"
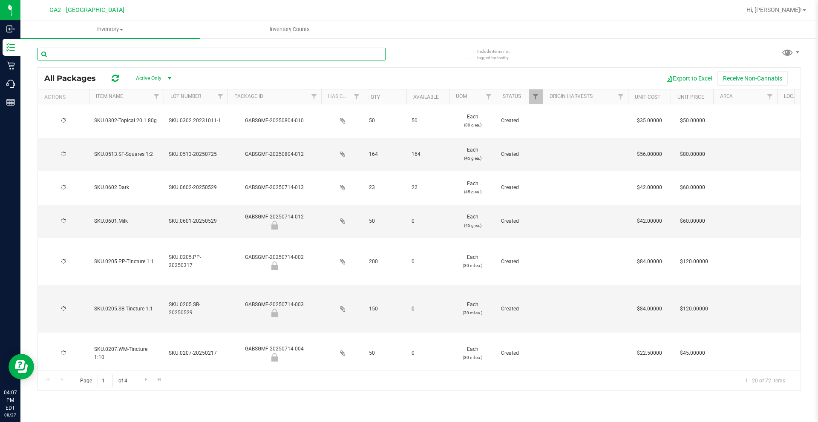
type input "[DATE]"
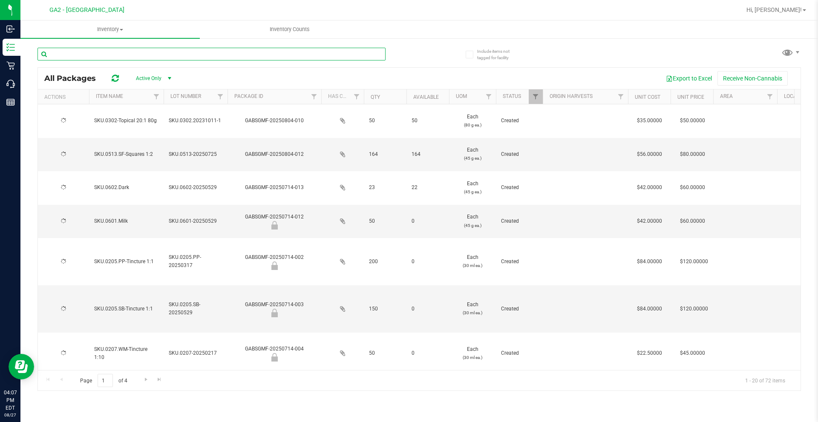
type input "[DATE]"
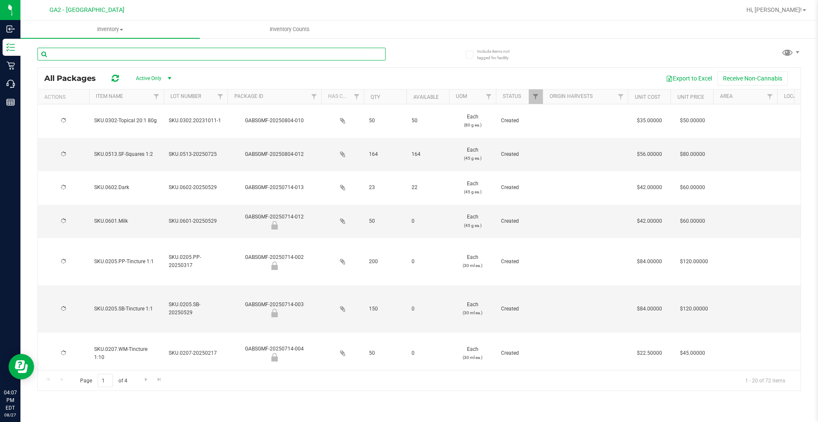
type input "[DATE]"
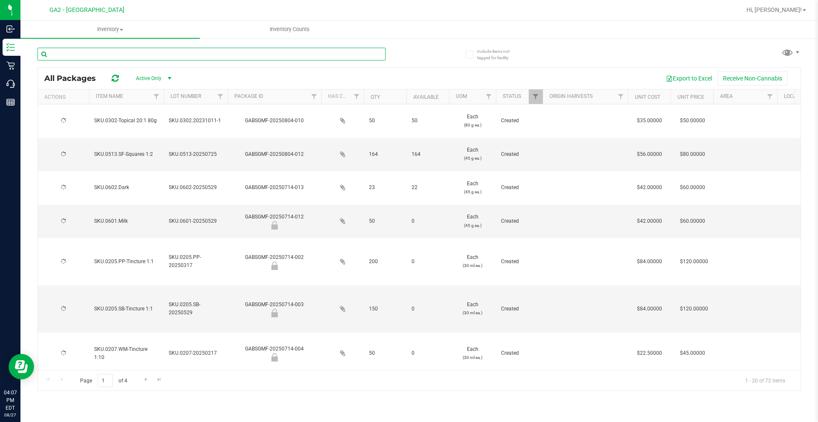
type input "[DATE]"
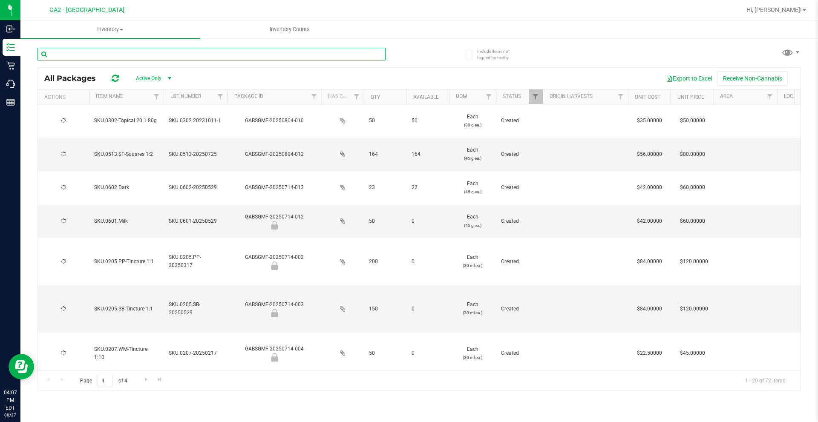
type input "[DATE]"
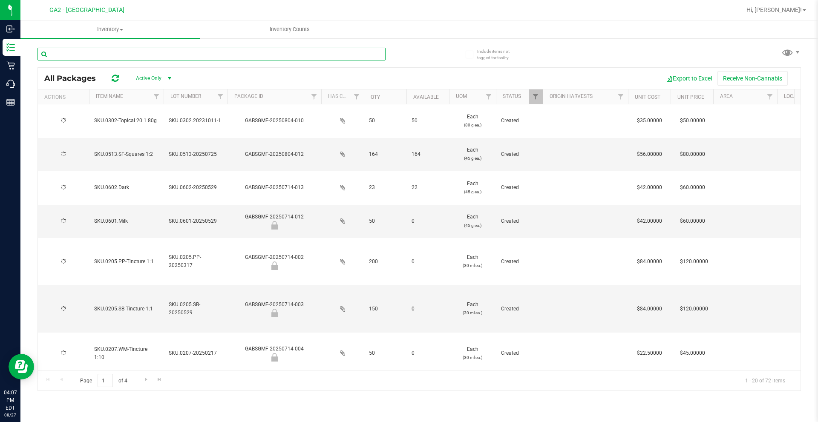
type input "[DATE]"
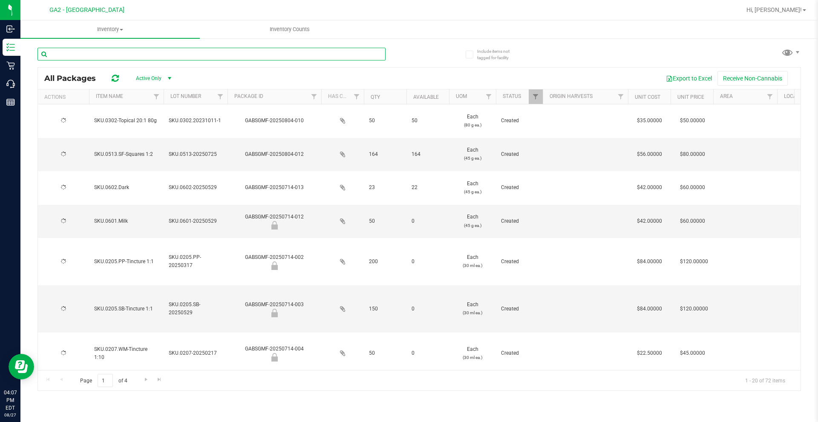
type input "[DATE]"
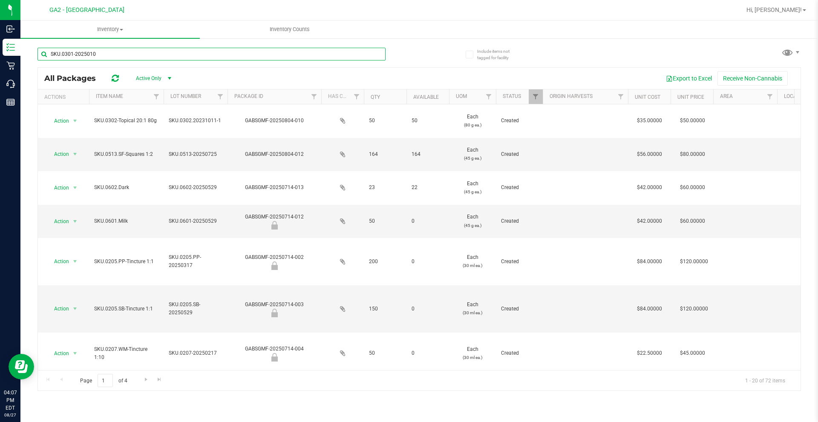
type input "SKU.0301-20250102"
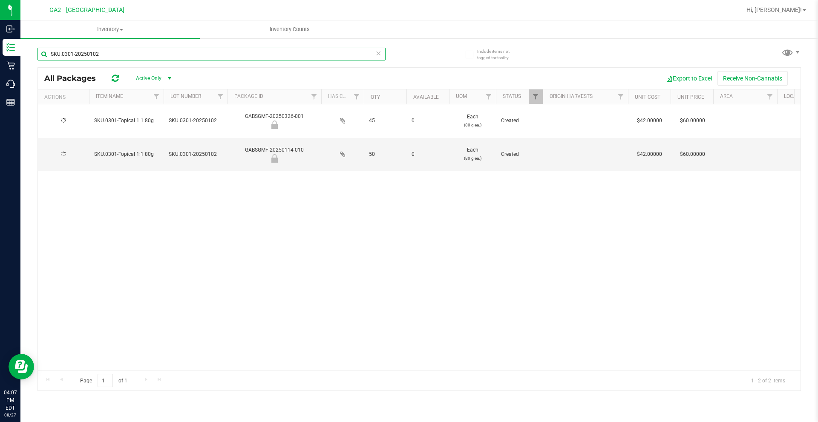
type input "[DATE]"
type input "2026-01-13"
type input "SKU.0301-20250102"
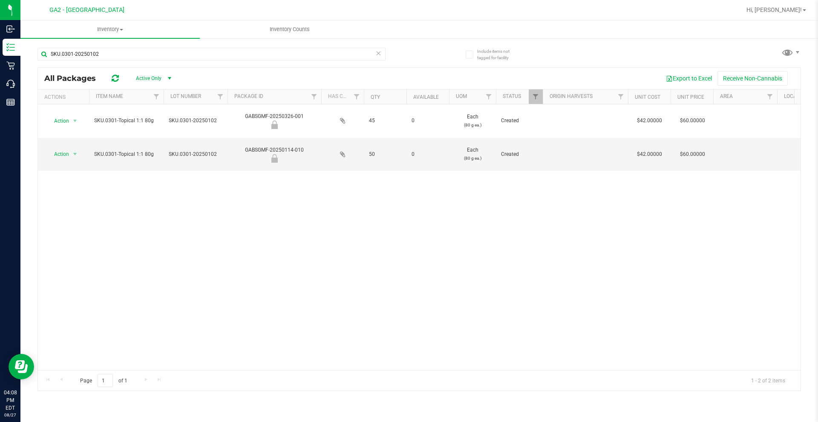
click at [208, 255] on div "Action Action Global inventory Locate package Package audit log Print package l…" at bounding box center [419, 237] width 763 height 266
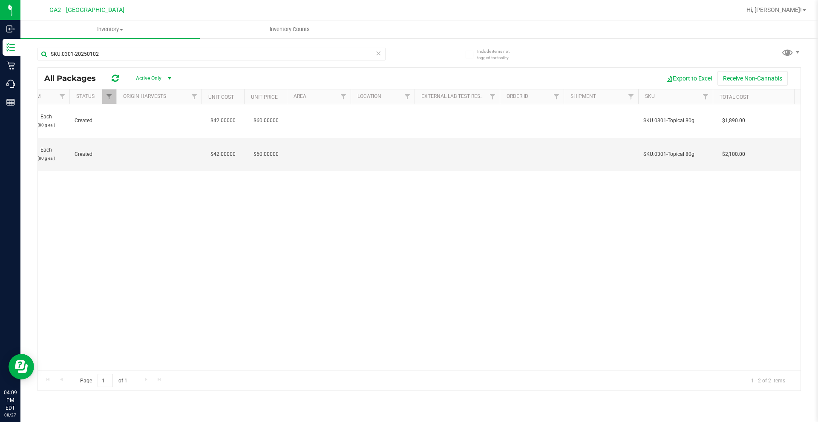
scroll to position [0, 241]
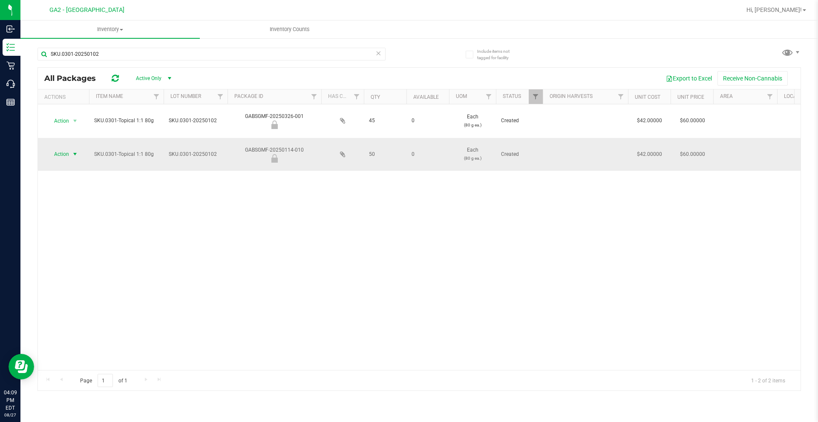
click at [75, 154] on span "select" at bounding box center [75, 154] width 7 height 7
click at [78, 224] on li "Unlock package" at bounding box center [74, 230] width 54 height 13
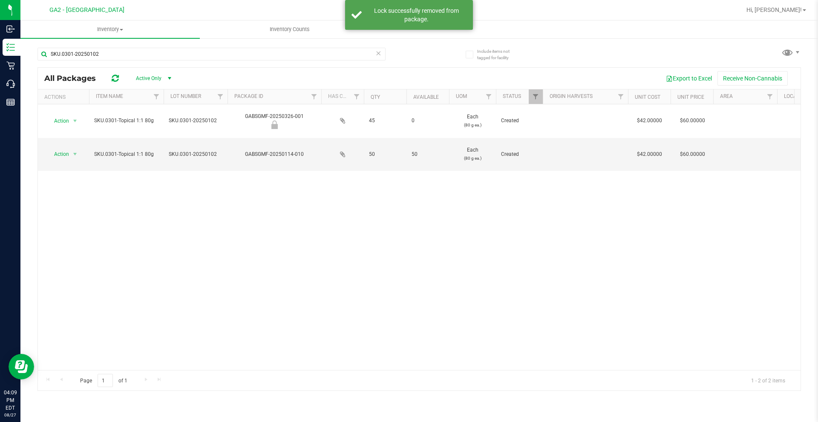
click at [181, 227] on div "Action Action Global inventory Locate package Package audit log Print package l…" at bounding box center [419, 237] width 763 height 266
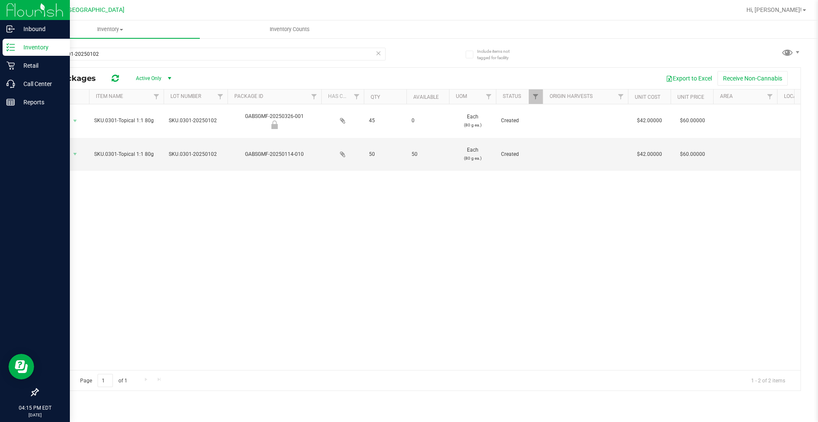
click at [2, 48] on link "Inventory" at bounding box center [35, 48] width 70 height 18
click at [16, 104] on p "Reports" at bounding box center [40, 102] width 51 height 10
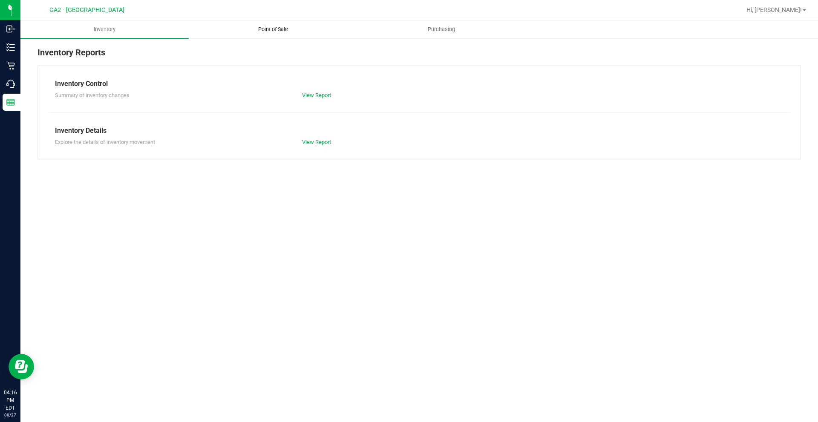
click at [267, 25] on uib-tab-heading "Point of Sale" at bounding box center [272, 29] width 167 height 17
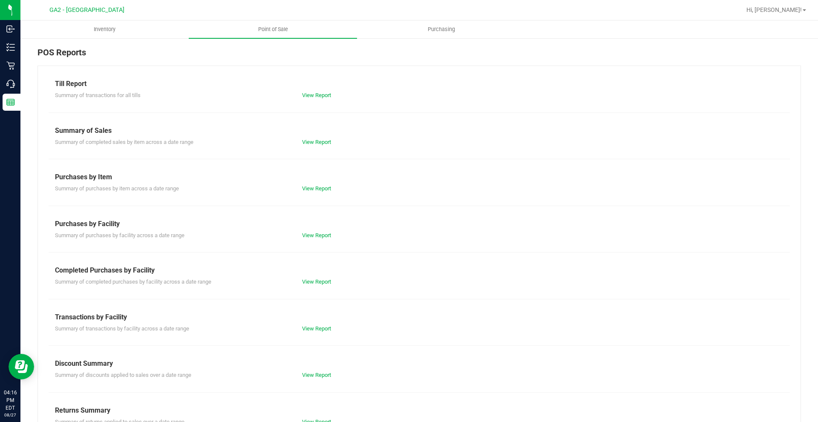
click at [314, 138] on div "View Report" at bounding box center [419, 142] width 247 height 9
click at [316, 139] on link "View Report" at bounding box center [316, 142] width 29 height 6
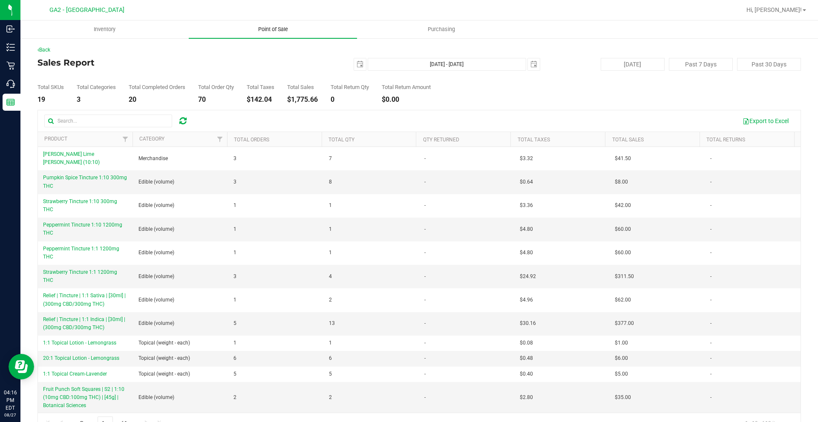
click at [271, 24] on uib-tab-heading "Point of Sale" at bounding box center [273, 29] width 168 height 18
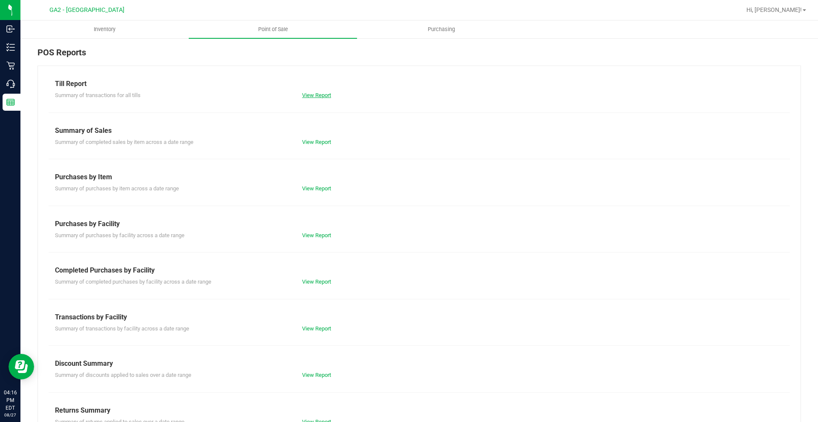
click at [304, 95] on link "View Report" at bounding box center [316, 95] width 29 height 6
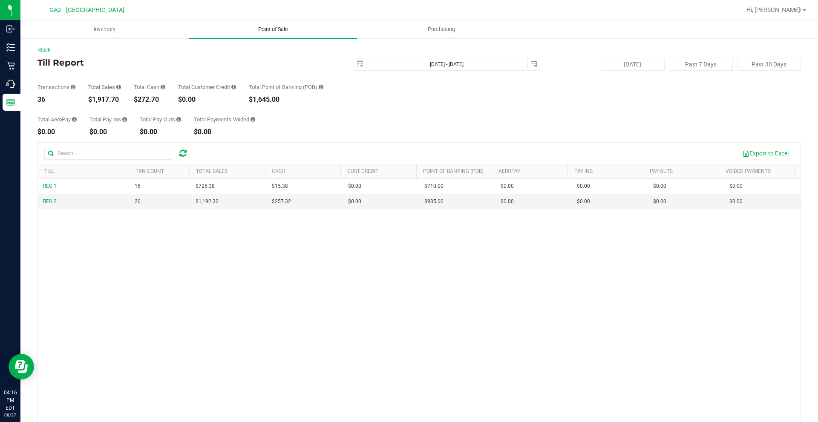
click at [262, 29] on span "Point of Sale" at bounding box center [273, 30] width 53 height 8
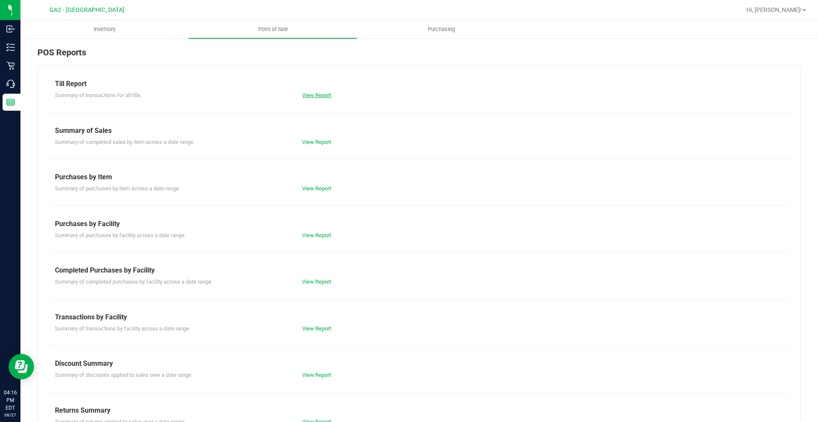
click at [314, 92] on link "View Report" at bounding box center [316, 95] width 29 height 6
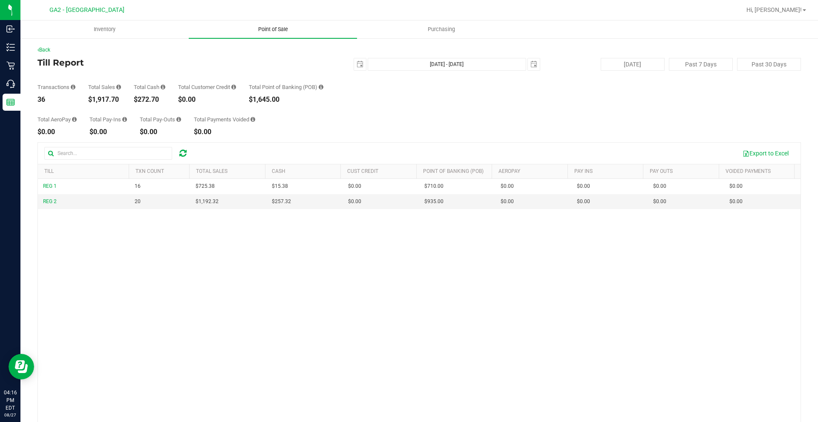
click at [272, 30] on span "Point of Sale" at bounding box center [273, 30] width 53 height 8
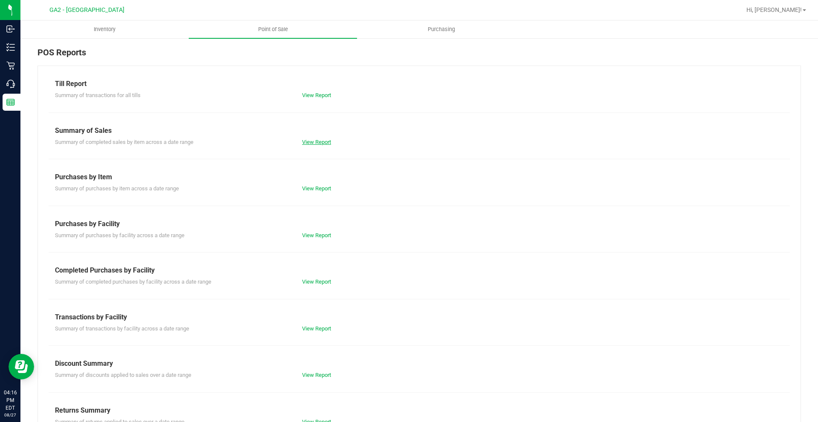
click at [316, 141] on link "View Report" at bounding box center [316, 142] width 29 height 6
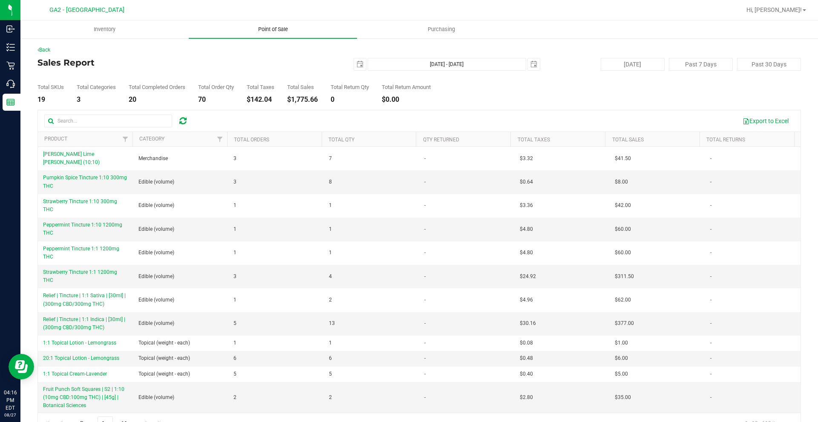
click at [269, 26] on span "Point of Sale" at bounding box center [273, 30] width 53 height 8
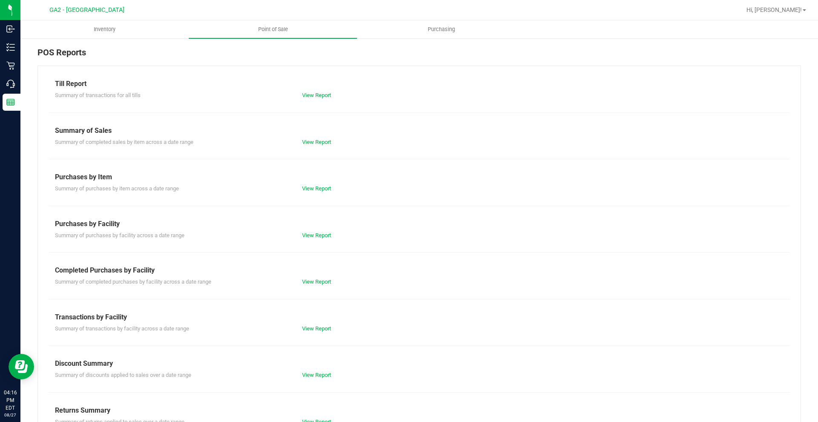
click at [274, 85] on div "Till Report" at bounding box center [419, 84] width 729 height 10
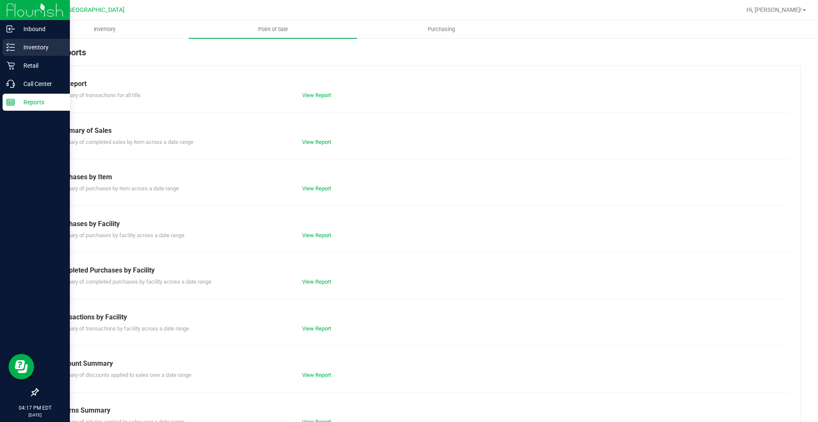
click at [46, 46] on p "Inventory" at bounding box center [40, 47] width 51 height 10
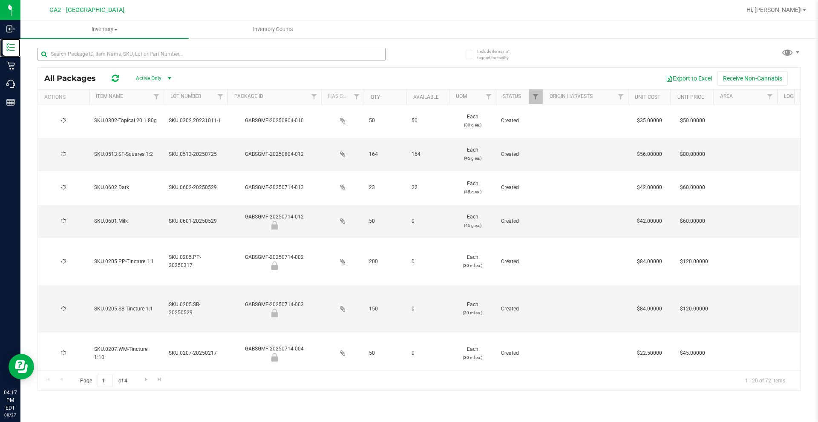
type input "[DATE]"
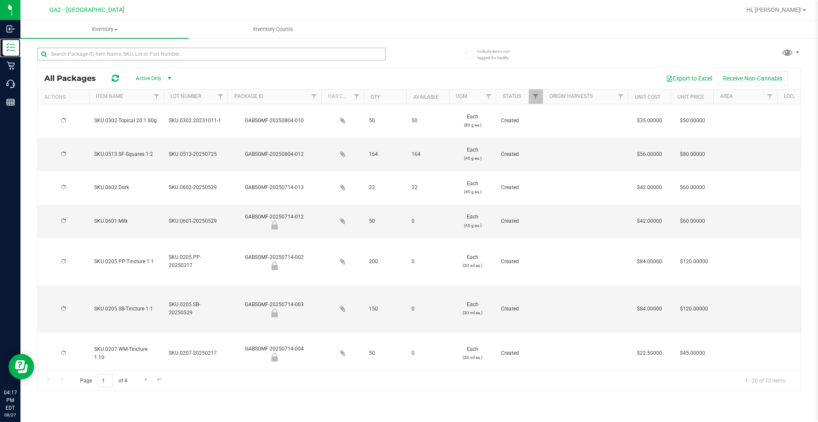
type input "[DATE]"
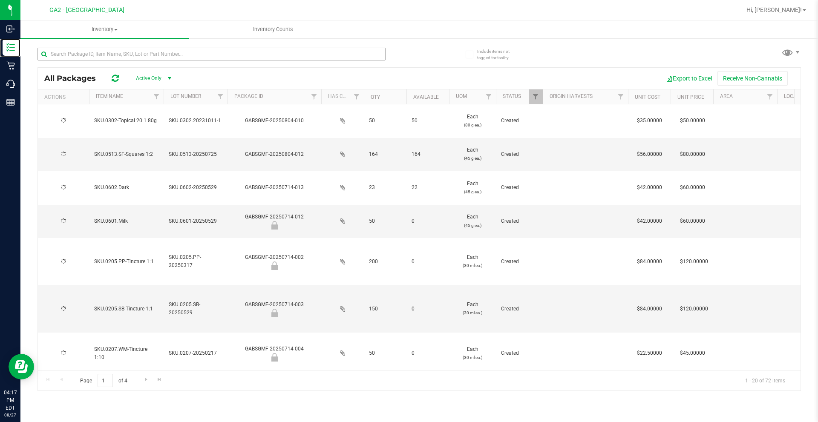
type input "[DATE]"
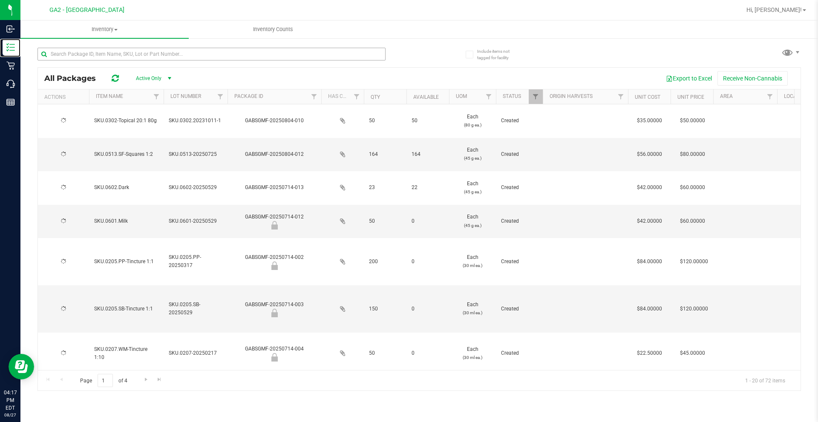
type input "[DATE]"
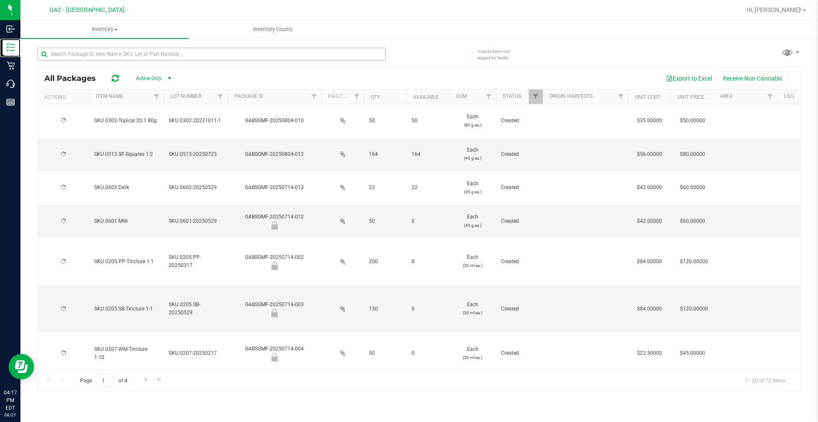
type input "[DATE]"
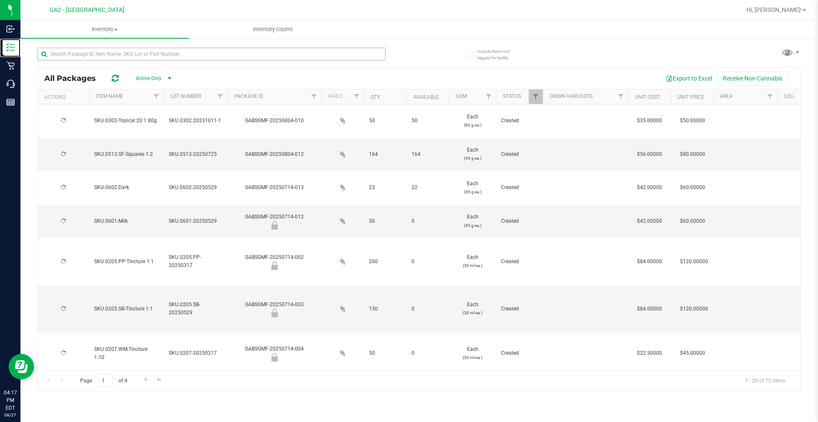
type input "[DATE]"
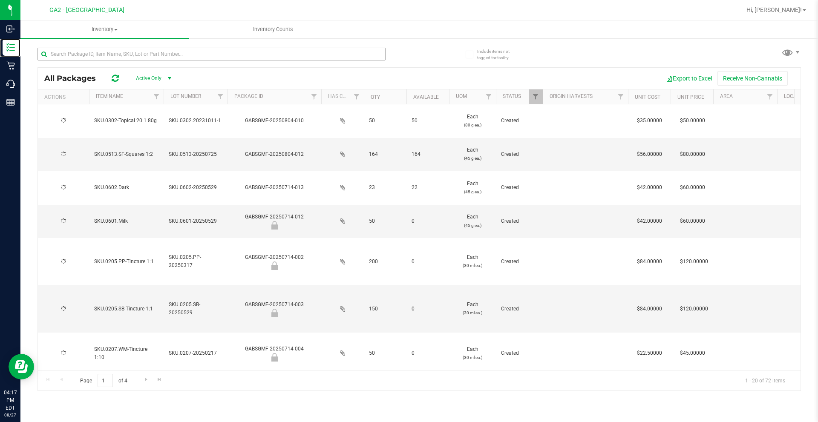
type input "[DATE]"
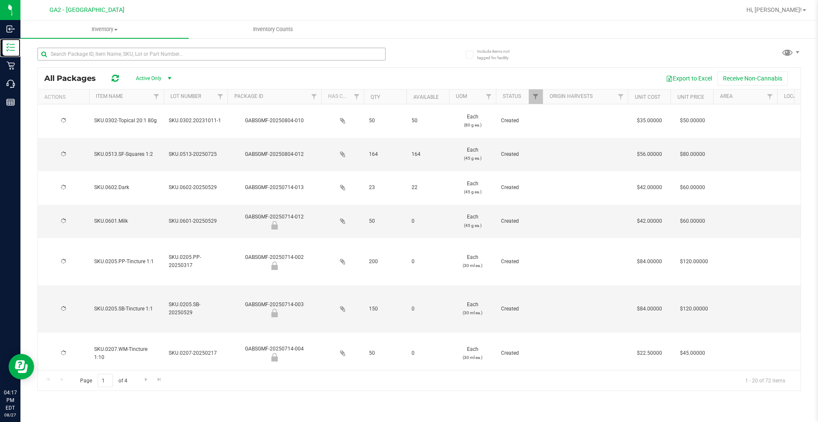
type input "[DATE]"
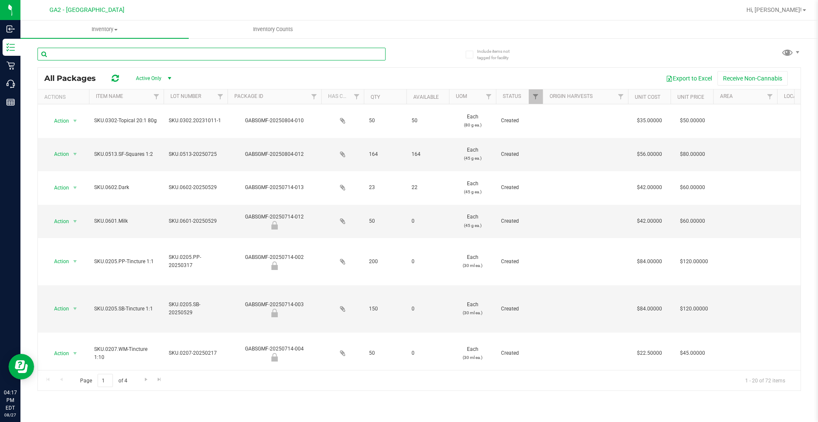
click at [141, 54] on input "text" at bounding box center [212, 54] width 348 height 13
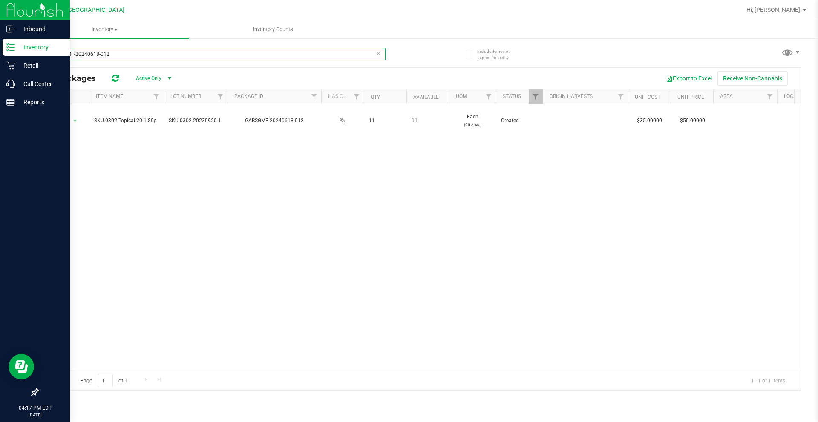
type input "GABSGMF-20240618-012"
click at [22, 49] on p "Inventory" at bounding box center [40, 47] width 51 height 10
click at [17, 104] on p "Reports" at bounding box center [40, 102] width 51 height 10
